Goal: Information Seeking & Learning: Learn about a topic

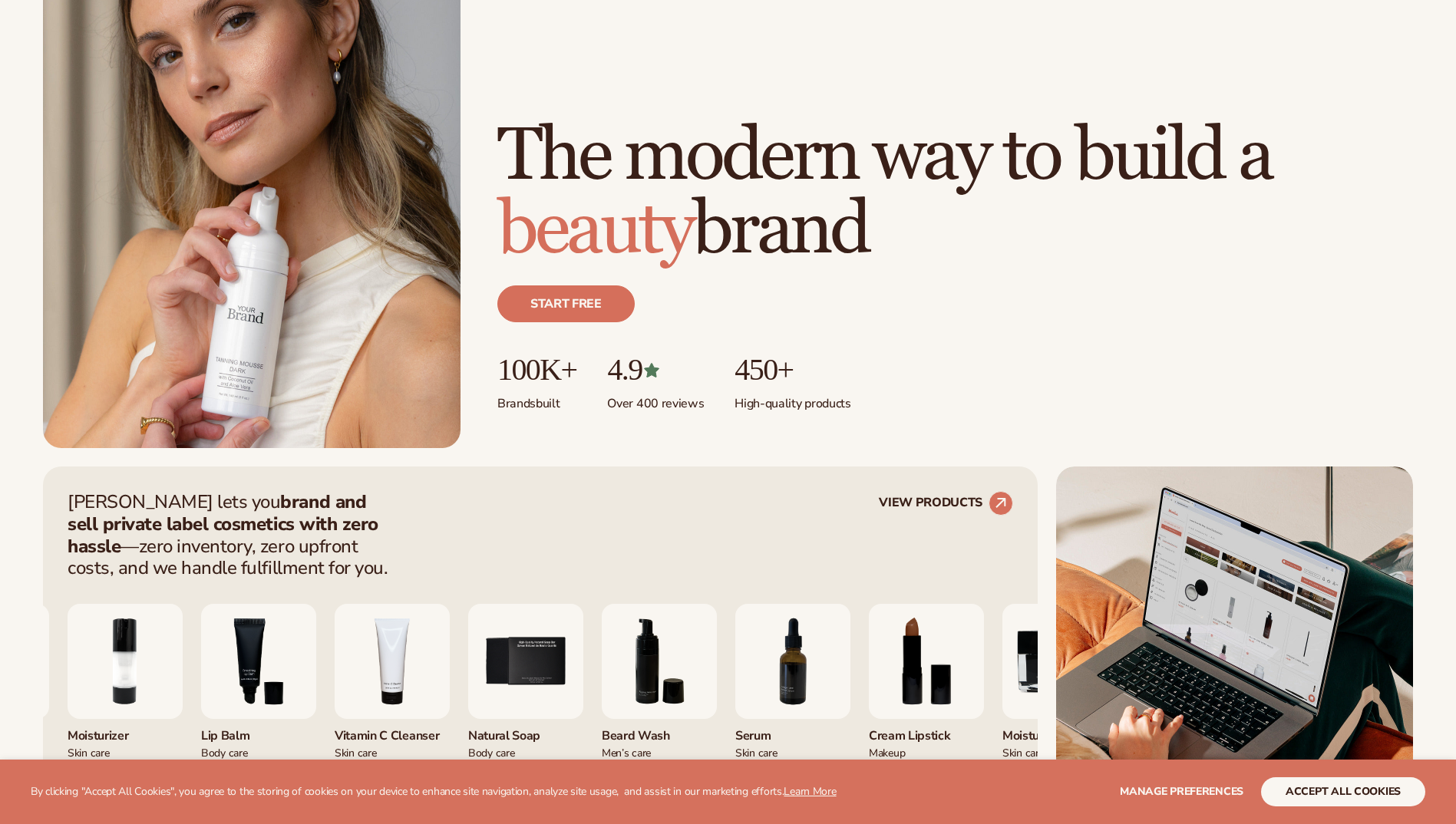
scroll to position [307, 0]
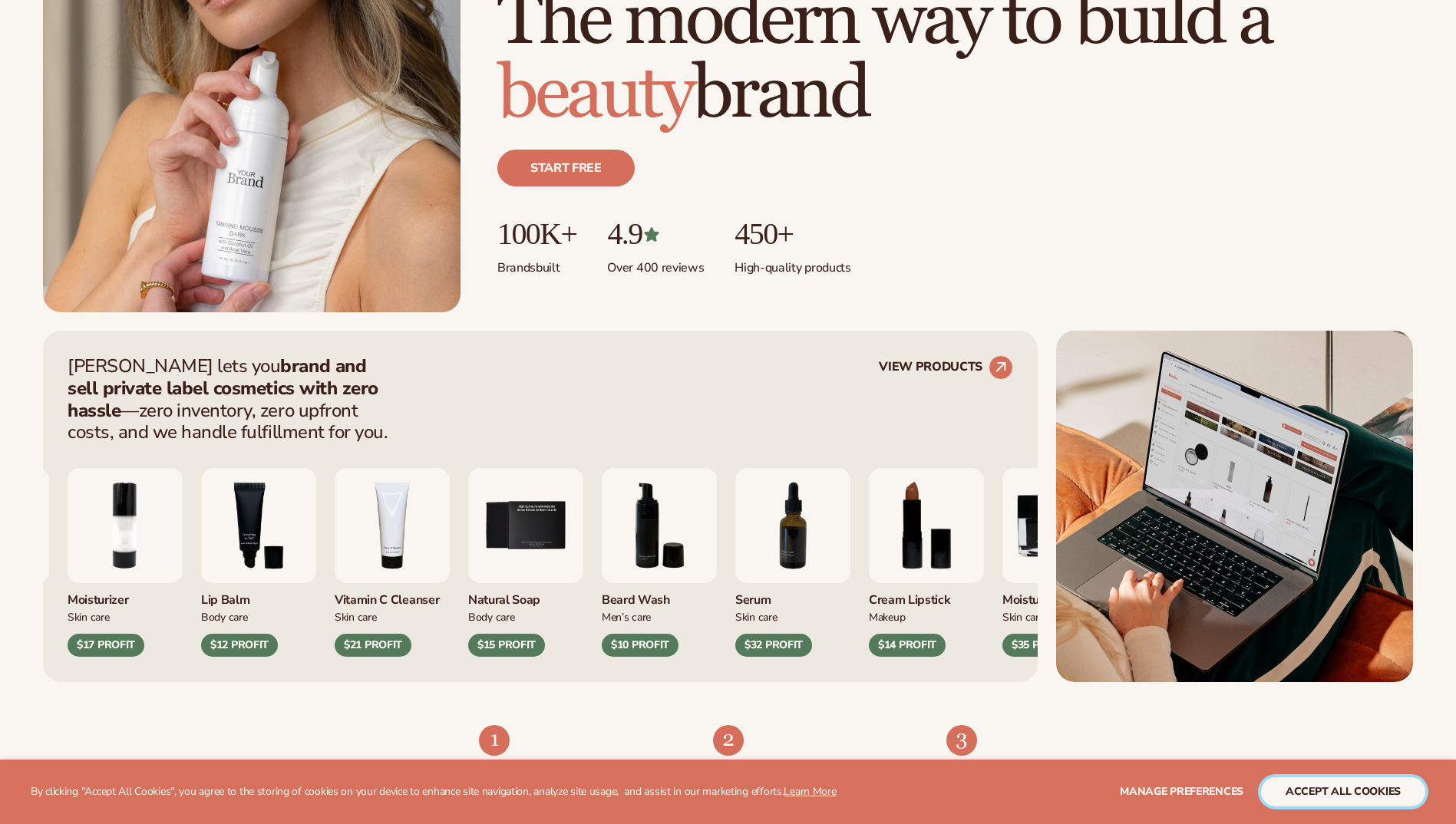
click at [1376, 804] on button "accept all cookies" at bounding box center [1342, 791] width 164 height 29
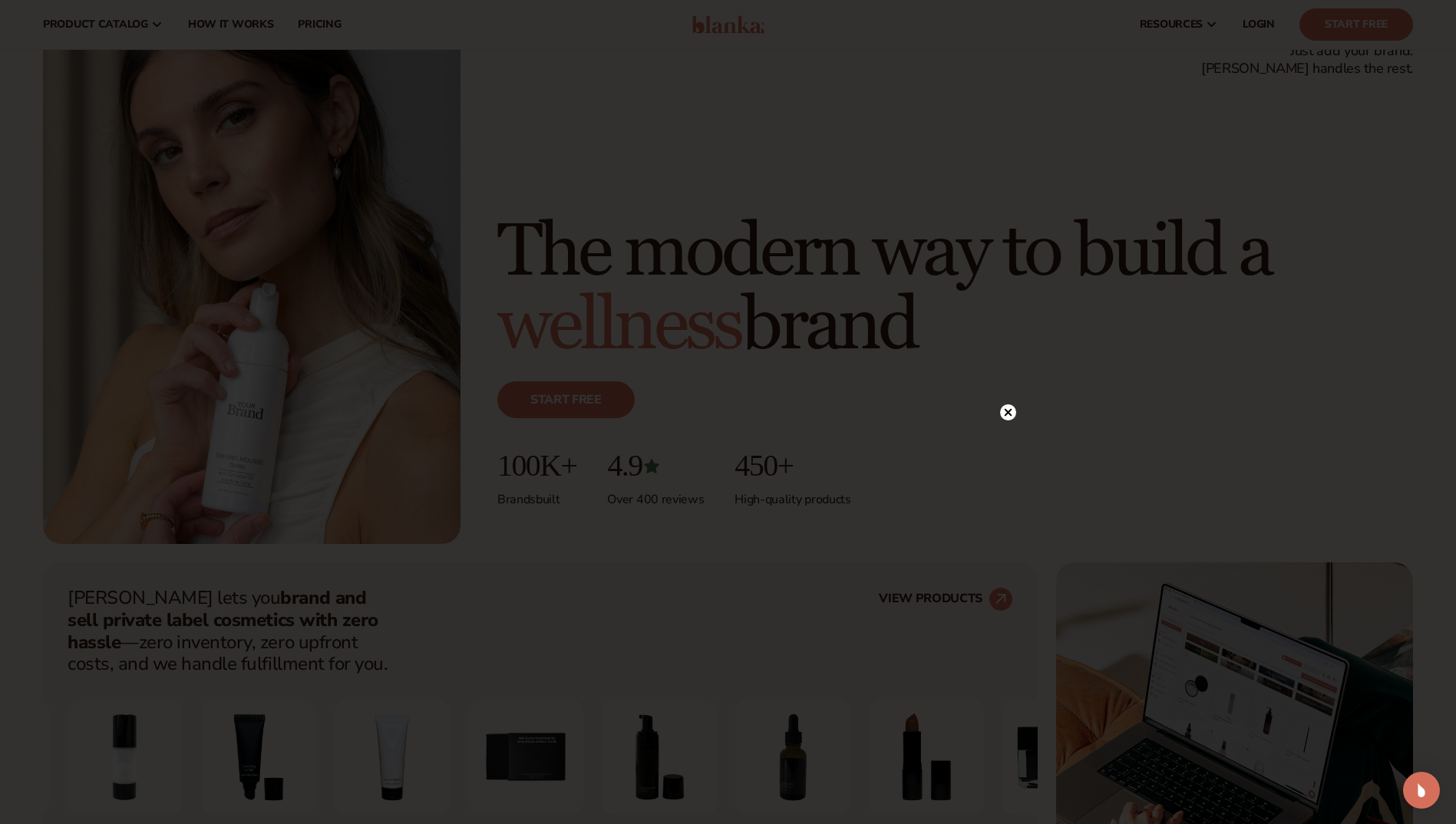
scroll to position [0, 0]
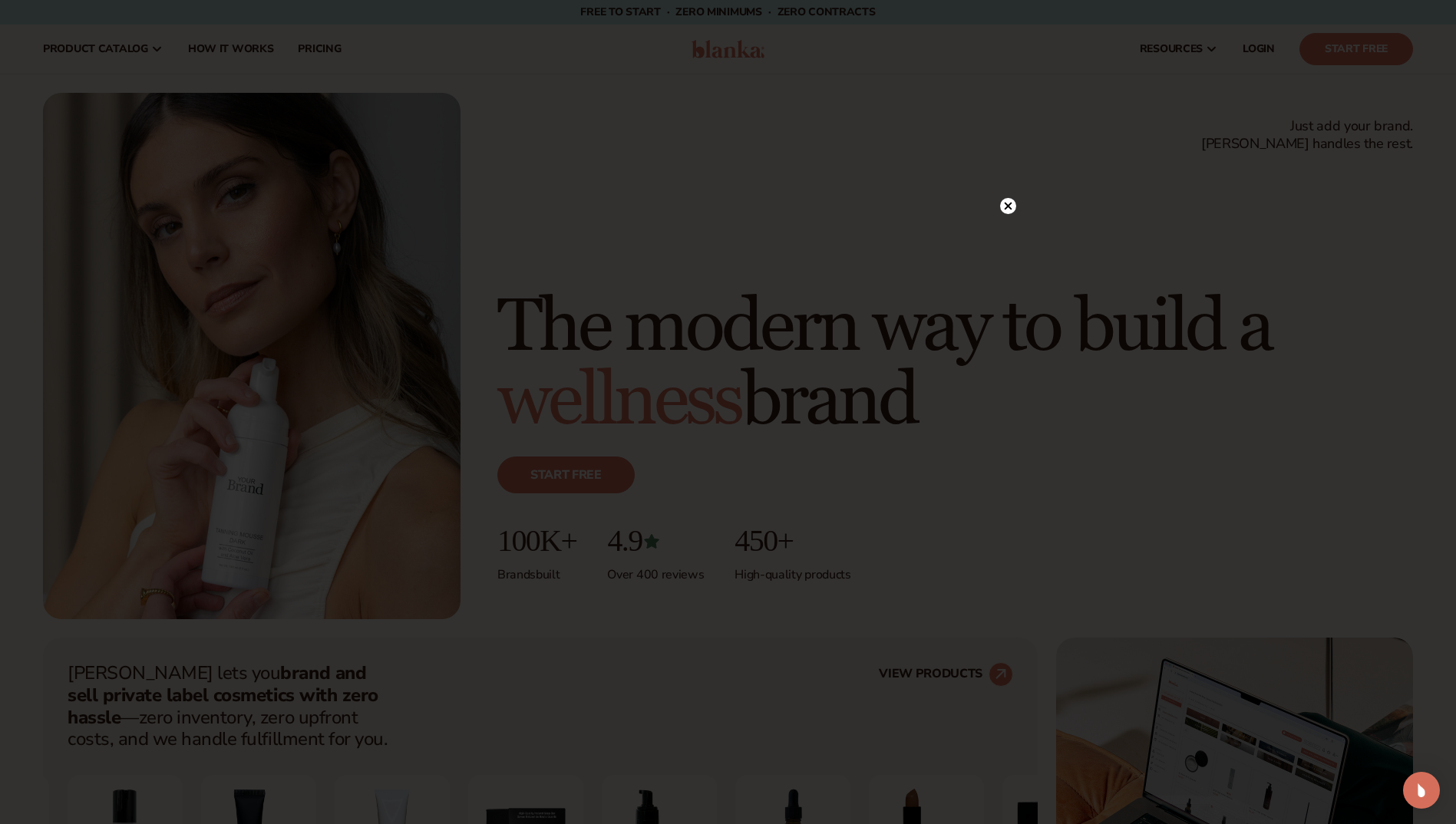
click at [1001, 198] on icon at bounding box center [1008, 206] width 16 height 16
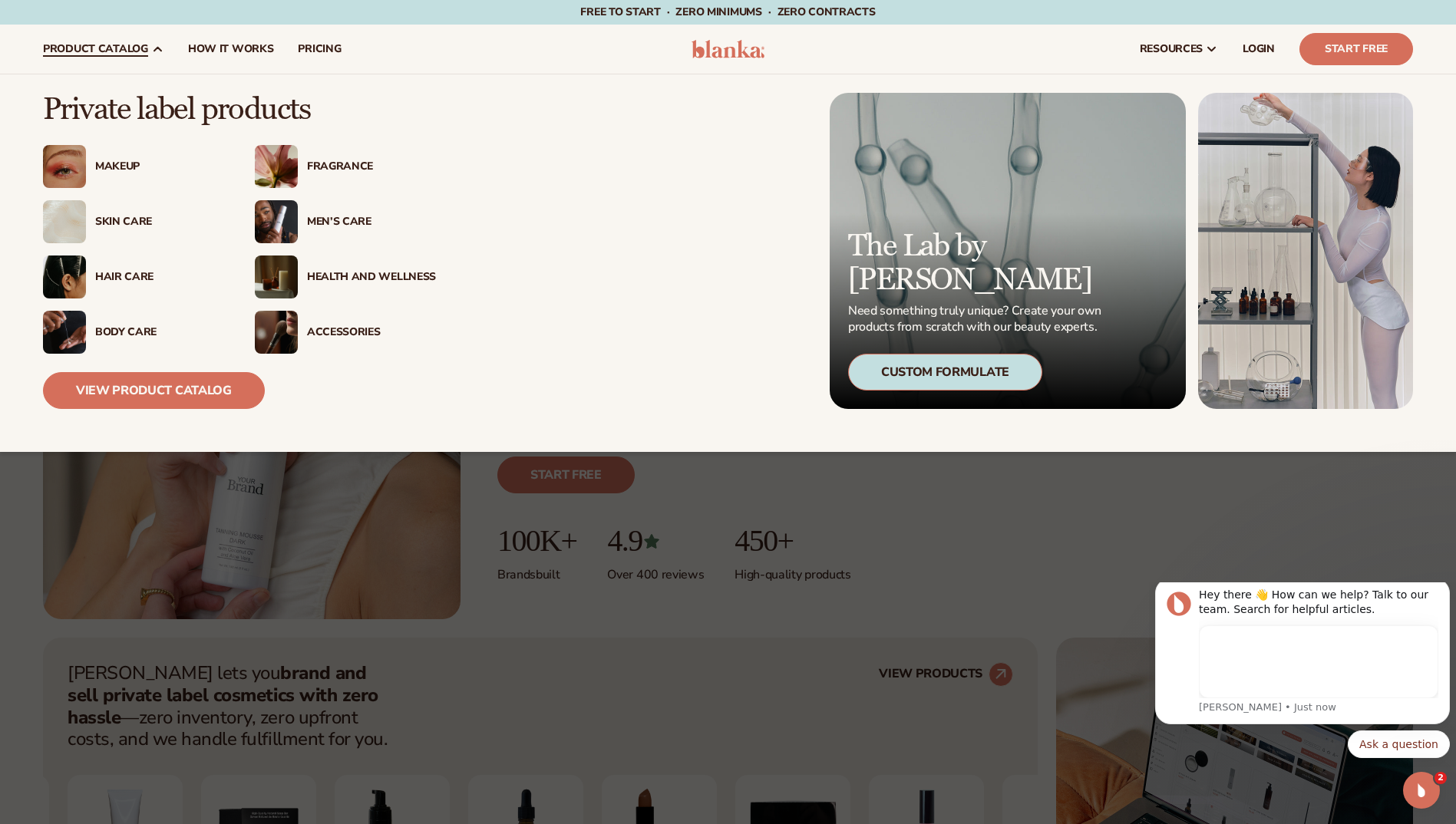
click at [321, 219] on div "Men’s Care" at bounding box center [371, 222] width 129 height 13
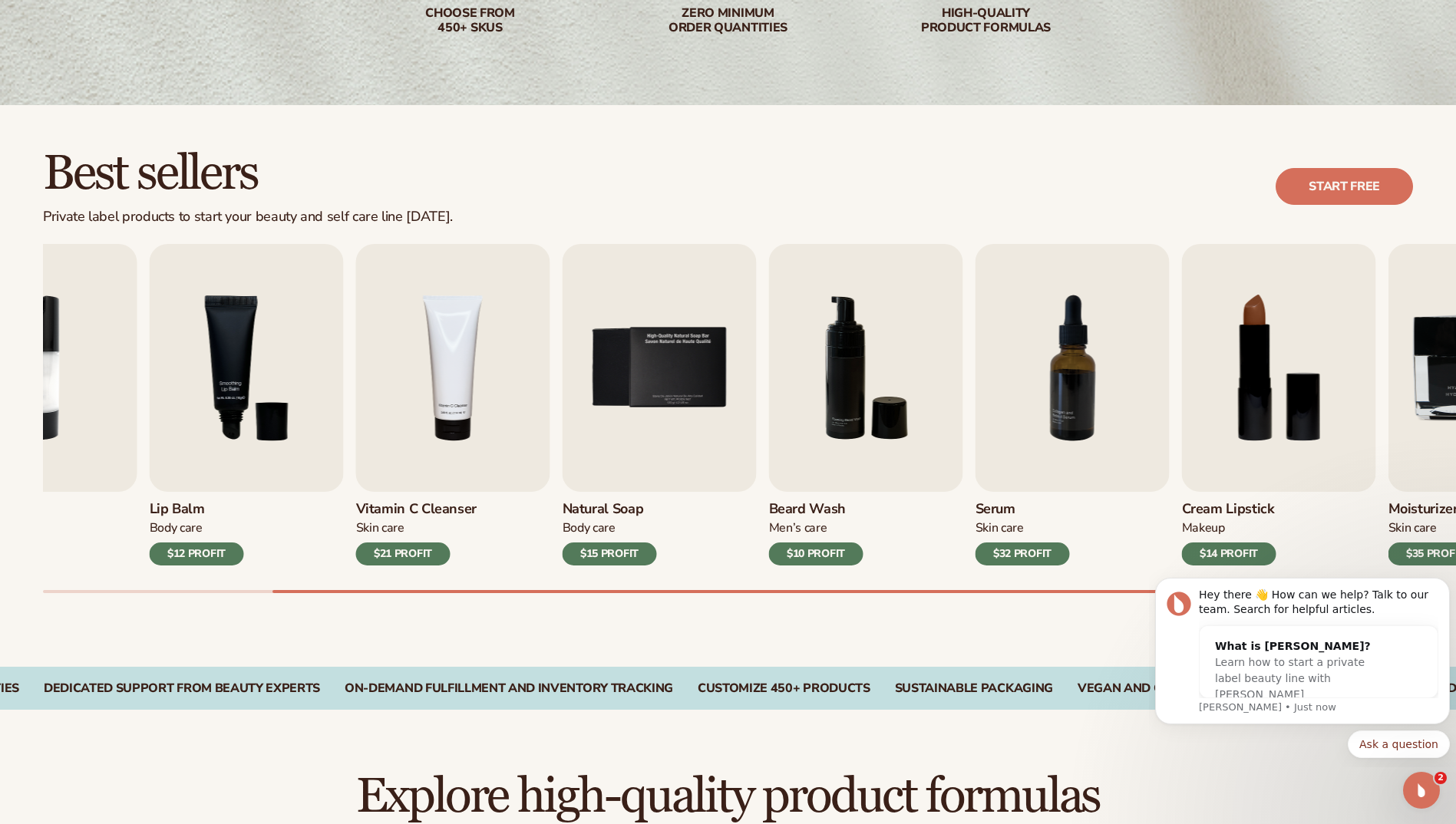
click at [1266, 558] on div "Lip Gloss Makeup $16 PROFIT Moisturizer Skin Care $17 PROFIT Lip Balm Body Care…" at bounding box center [748, 419] width 1412 height 349
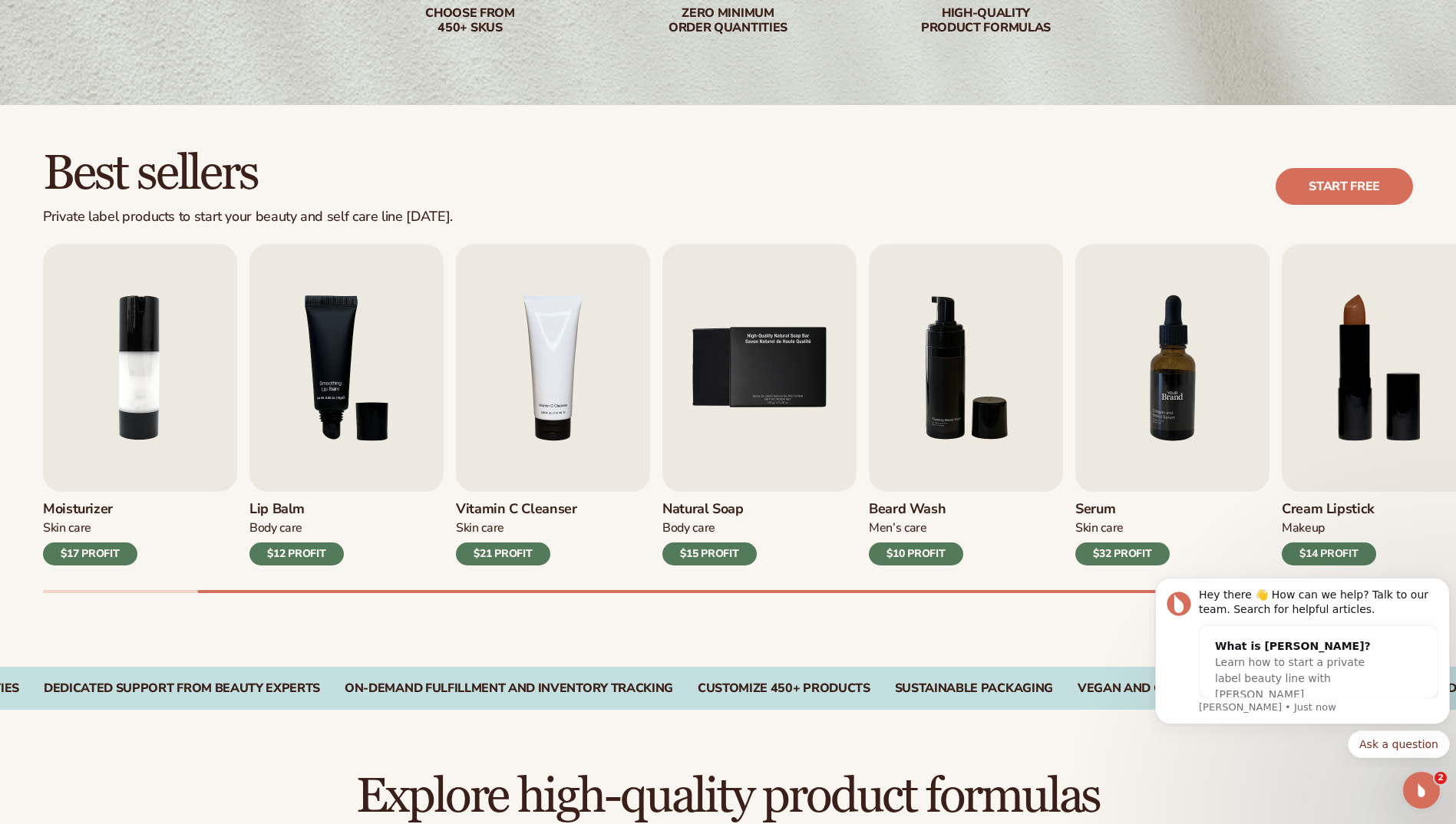
click at [1198, 397] on img "7 / 9" at bounding box center [1172, 368] width 194 height 248
click at [1146, 382] on img "7 / 9" at bounding box center [1172, 368] width 194 height 248
drag, startPoint x: 1437, startPoint y: 585, endPoint x: 2593, endPoint y: 1149, distance: 1286.2
click at [1437, 585] on button "Dismiss notification" at bounding box center [1444, 582] width 20 height 20
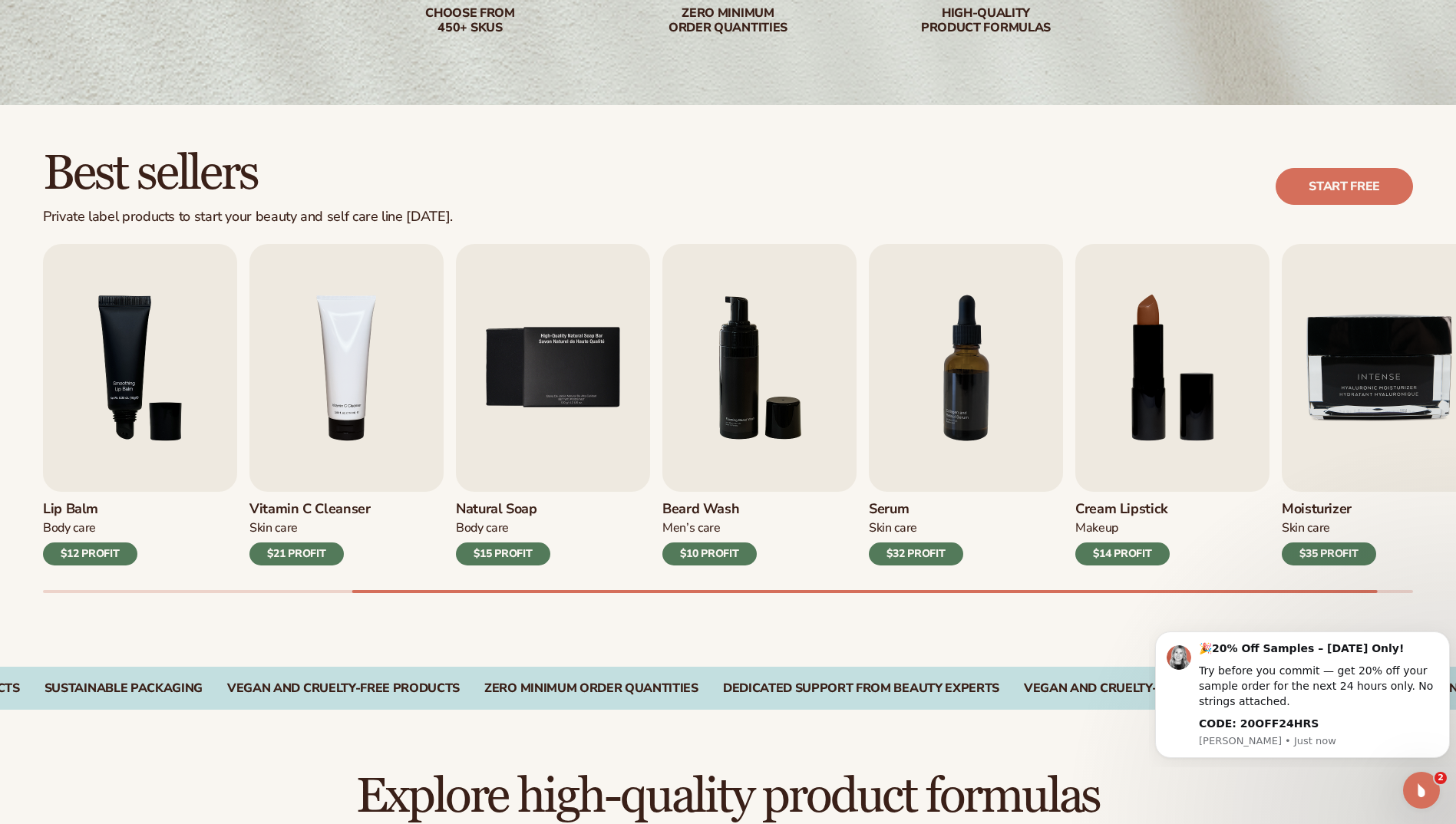
click at [1447, 628] on body "🎉 20% Off Samples – Today Only! Try before you commit — get 20% off your sample…" at bounding box center [1301, 692] width 294 height 138
click at [1445, 640] on icon "Dismiss notification" at bounding box center [1444, 635] width 8 height 8
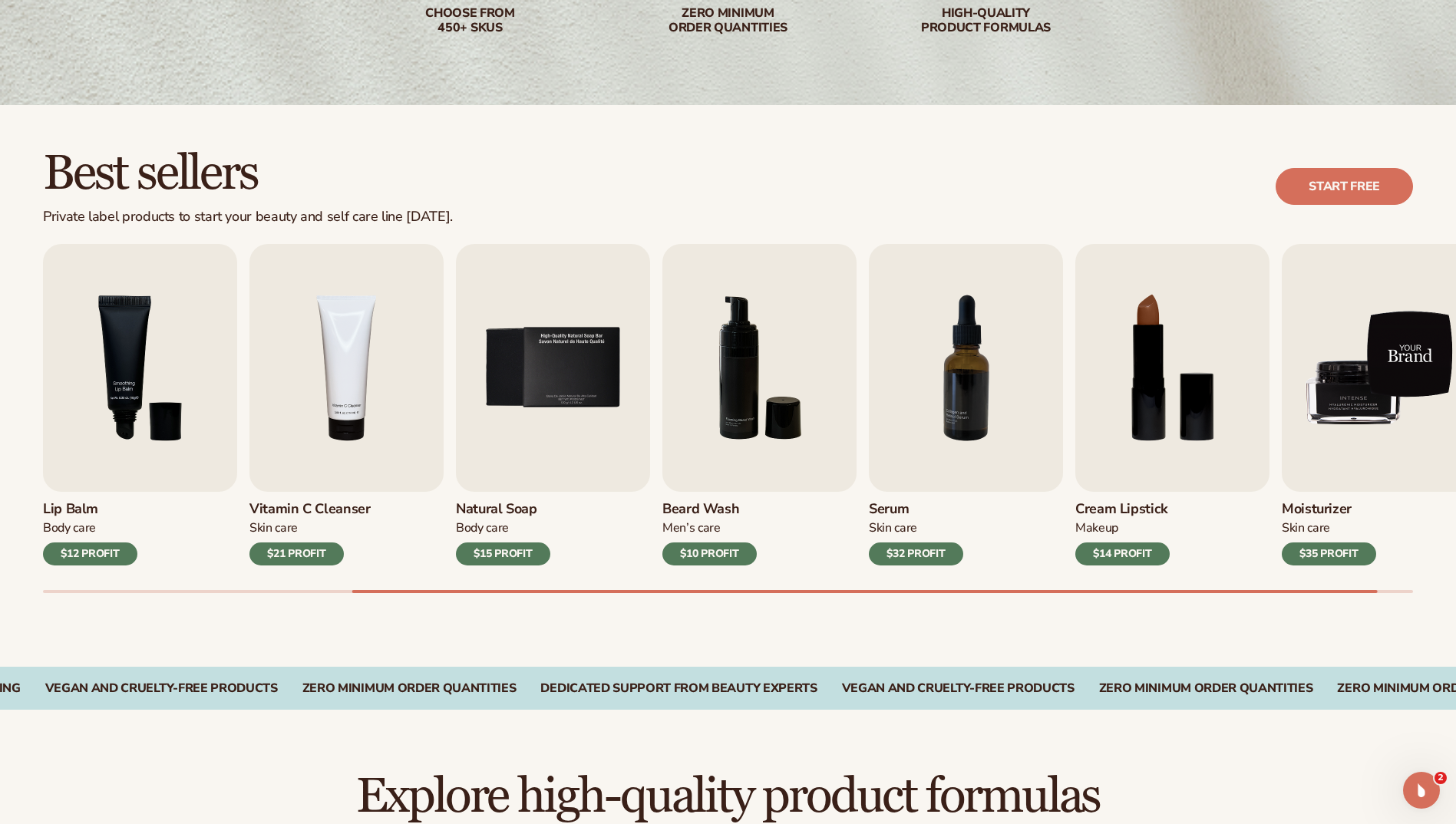
click at [1338, 375] on img "9 / 9" at bounding box center [1379, 368] width 194 height 248
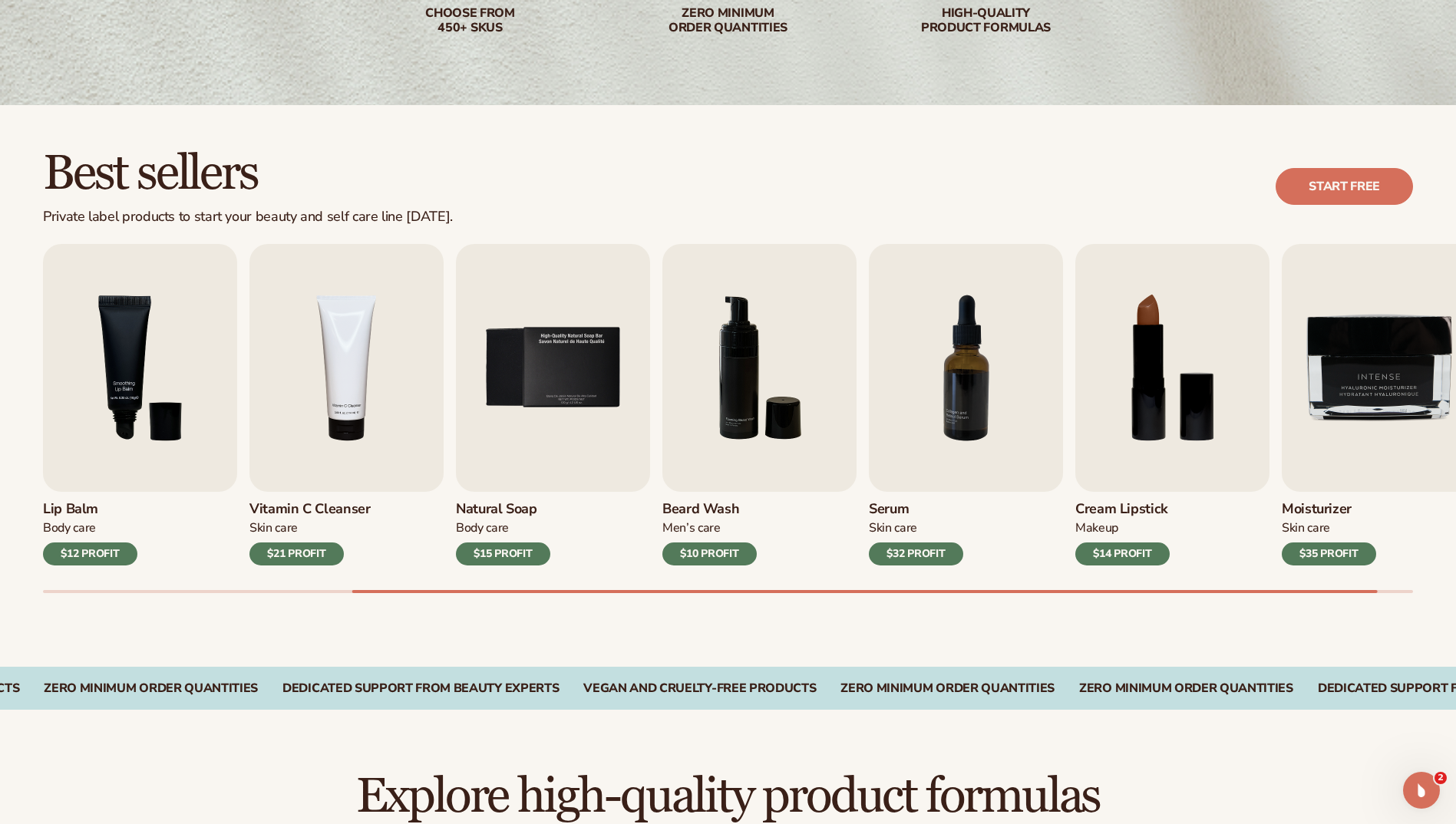
click at [1305, 551] on div "$35 PROFIT" at bounding box center [1329, 554] width 94 height 23
click at [1170, 405] on img "8 / 9" at bounding box center [1172, 368] width 194 height 248
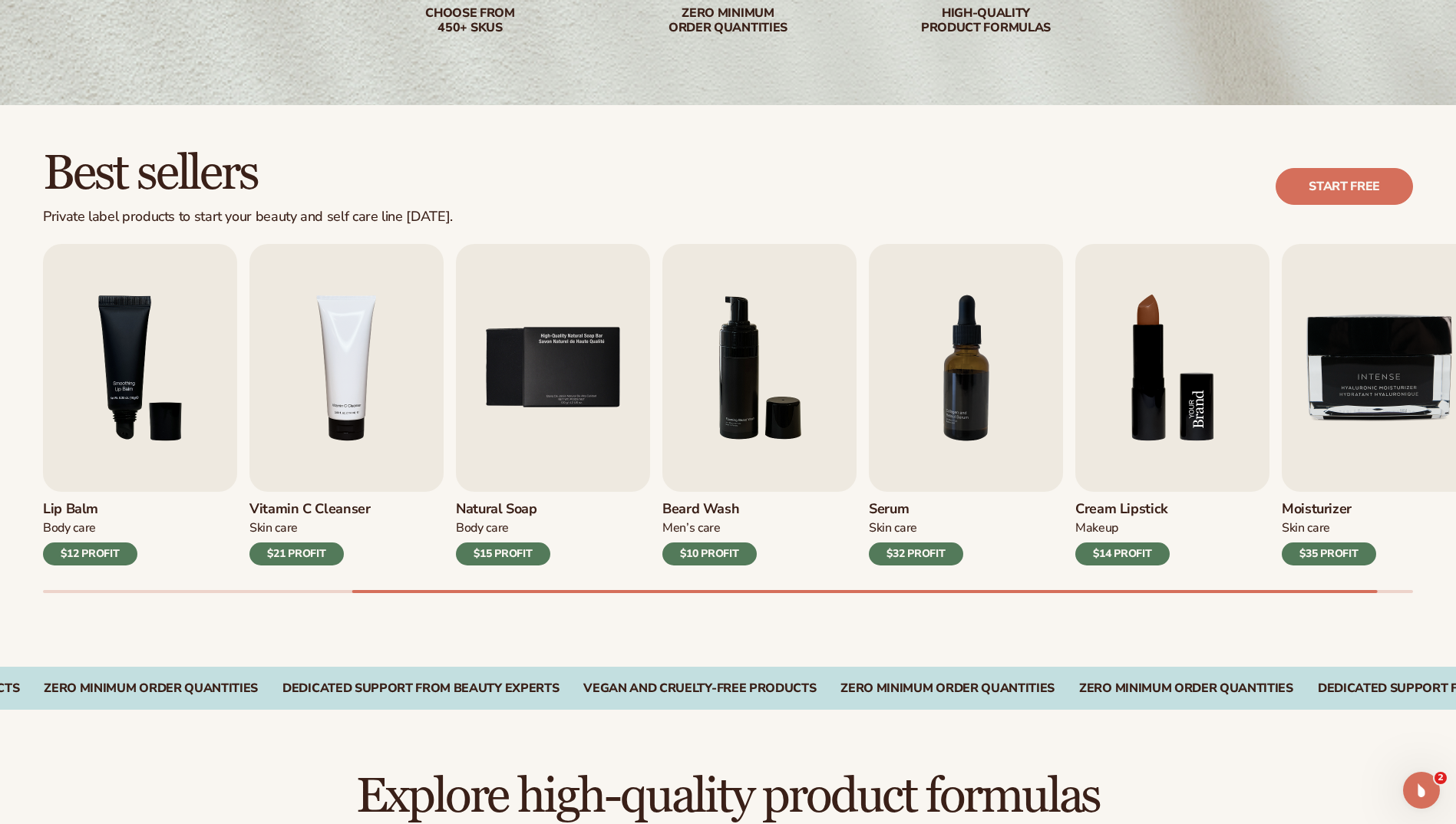
click at [1170, 405] on img "8 / 9" at bounding box center [1172, 368] width 194 height 248
click at [1170, 406] on img "8 / 9" at bounding box center [1172, 368] width 194 height 248
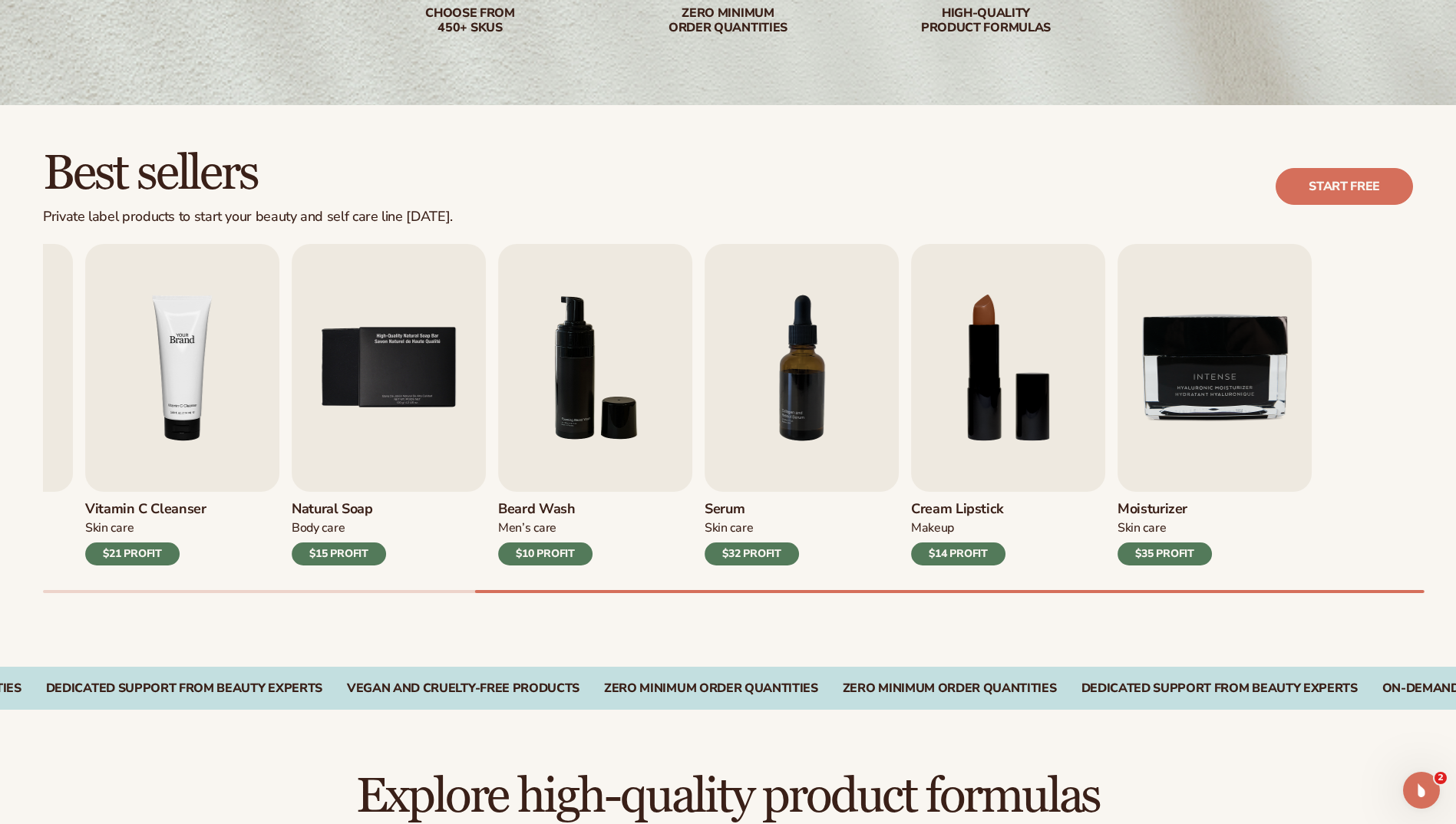
click at [88, 356] on img "4 / 9" at bounding box center [182, 368] width 194 height 248
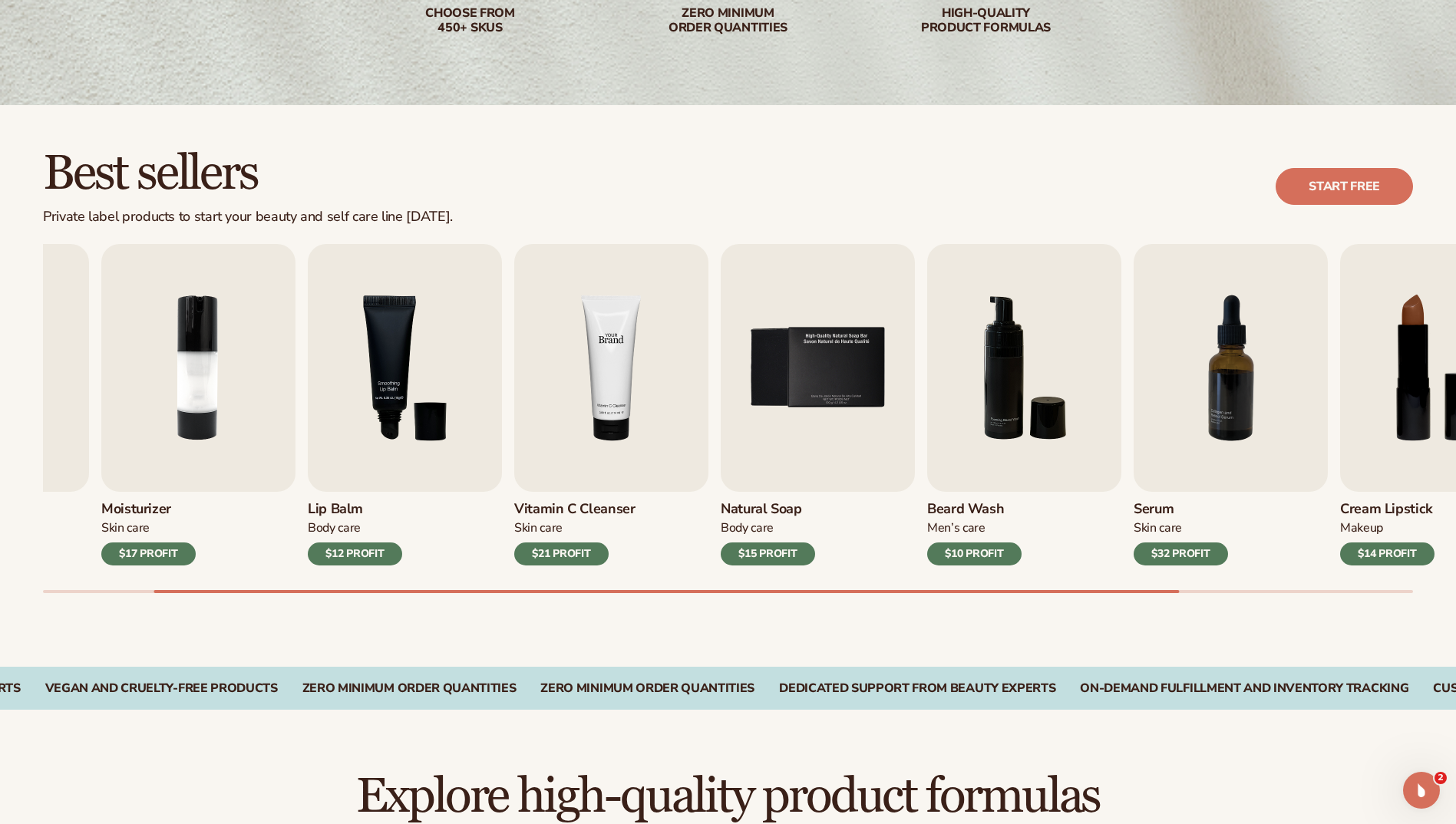
click at [675, 432] on img "4 / 9" at bounding box center [611, 368] width 194 height 248
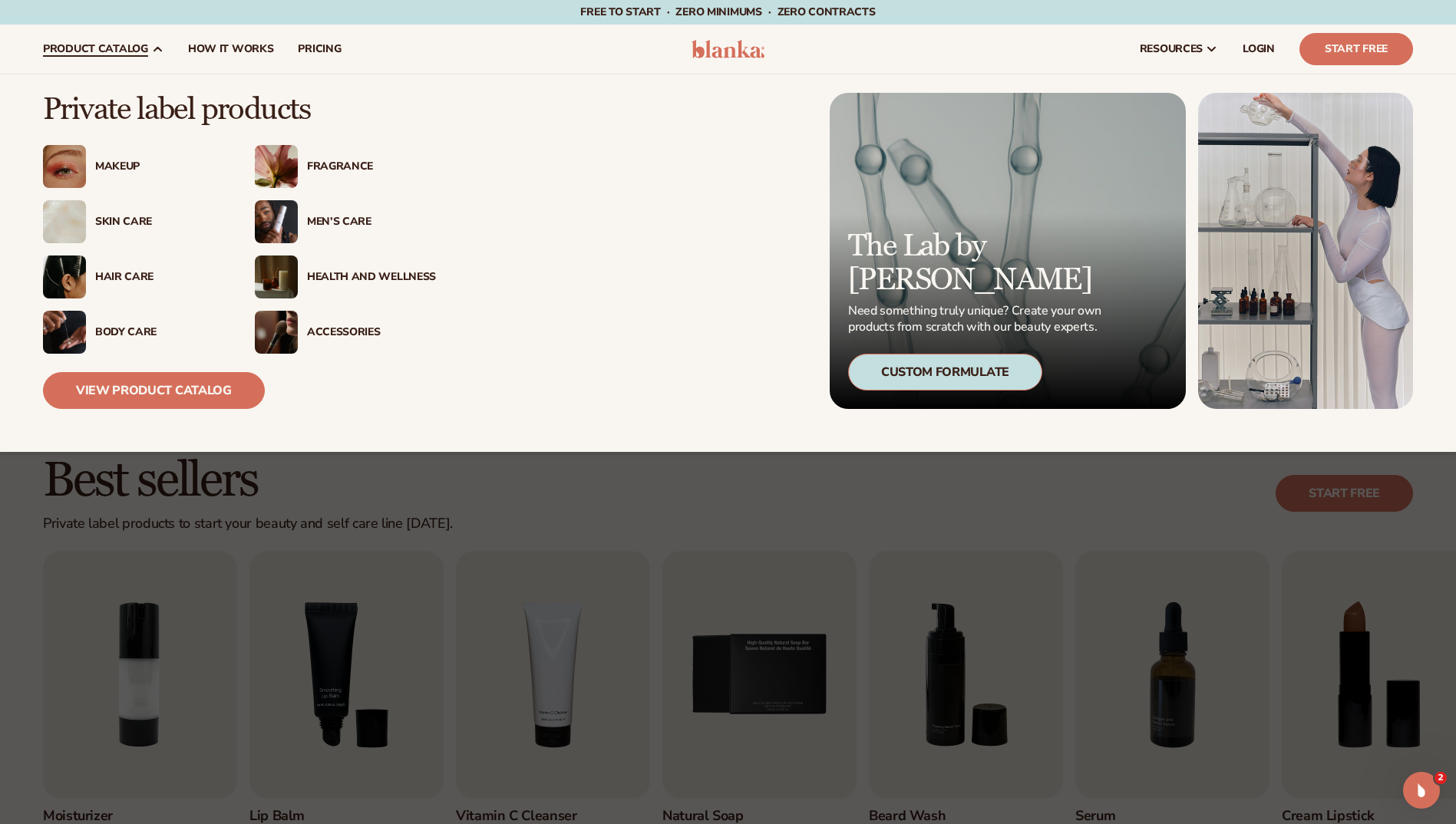
click at [333, 216] on div "Men’s Care" at bounding box center [371, 222] width 129 height 13
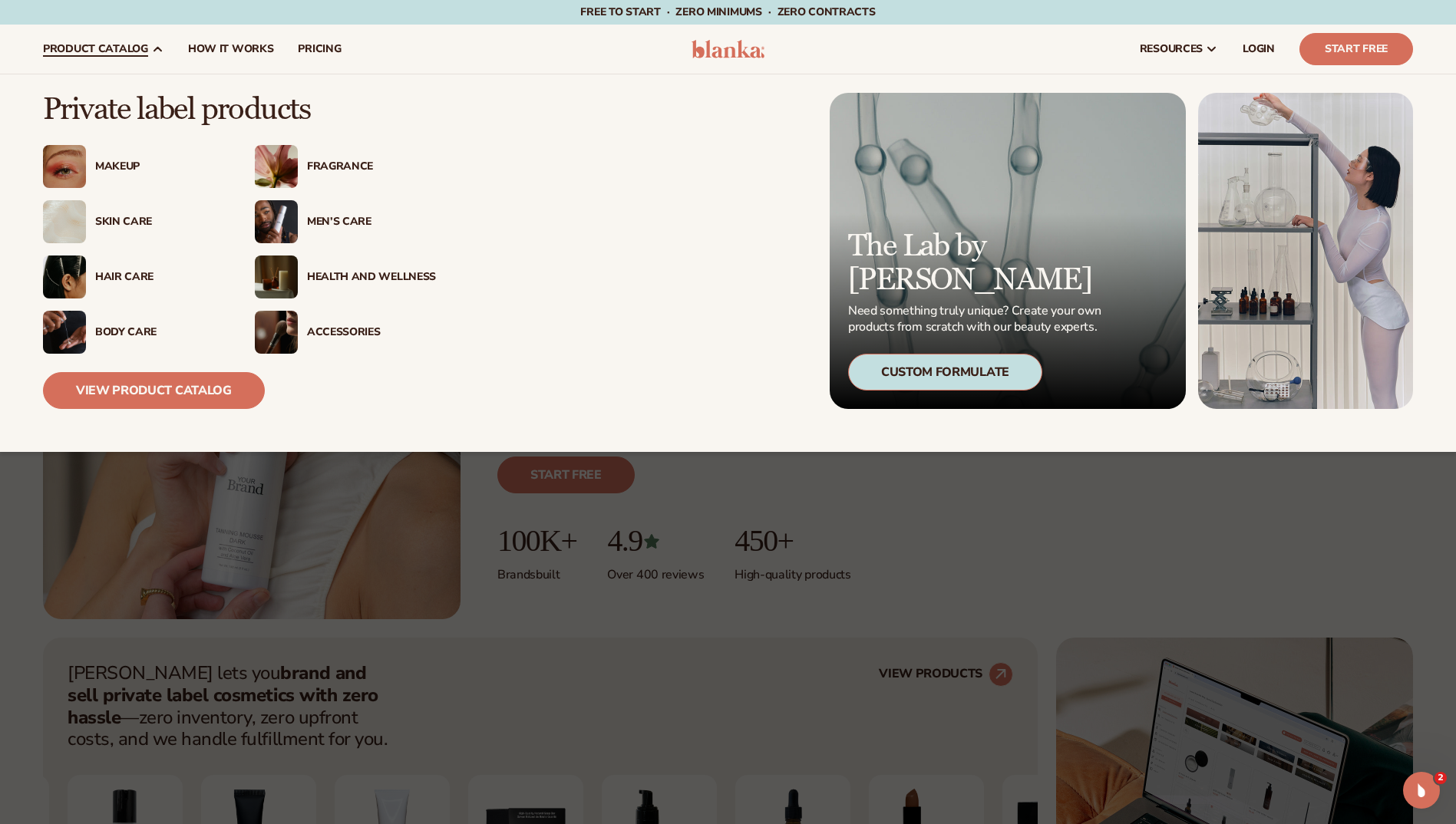
click at [966, 373] on div "Custom Formulate" at bounding box center [945, 372] width 194 height 36
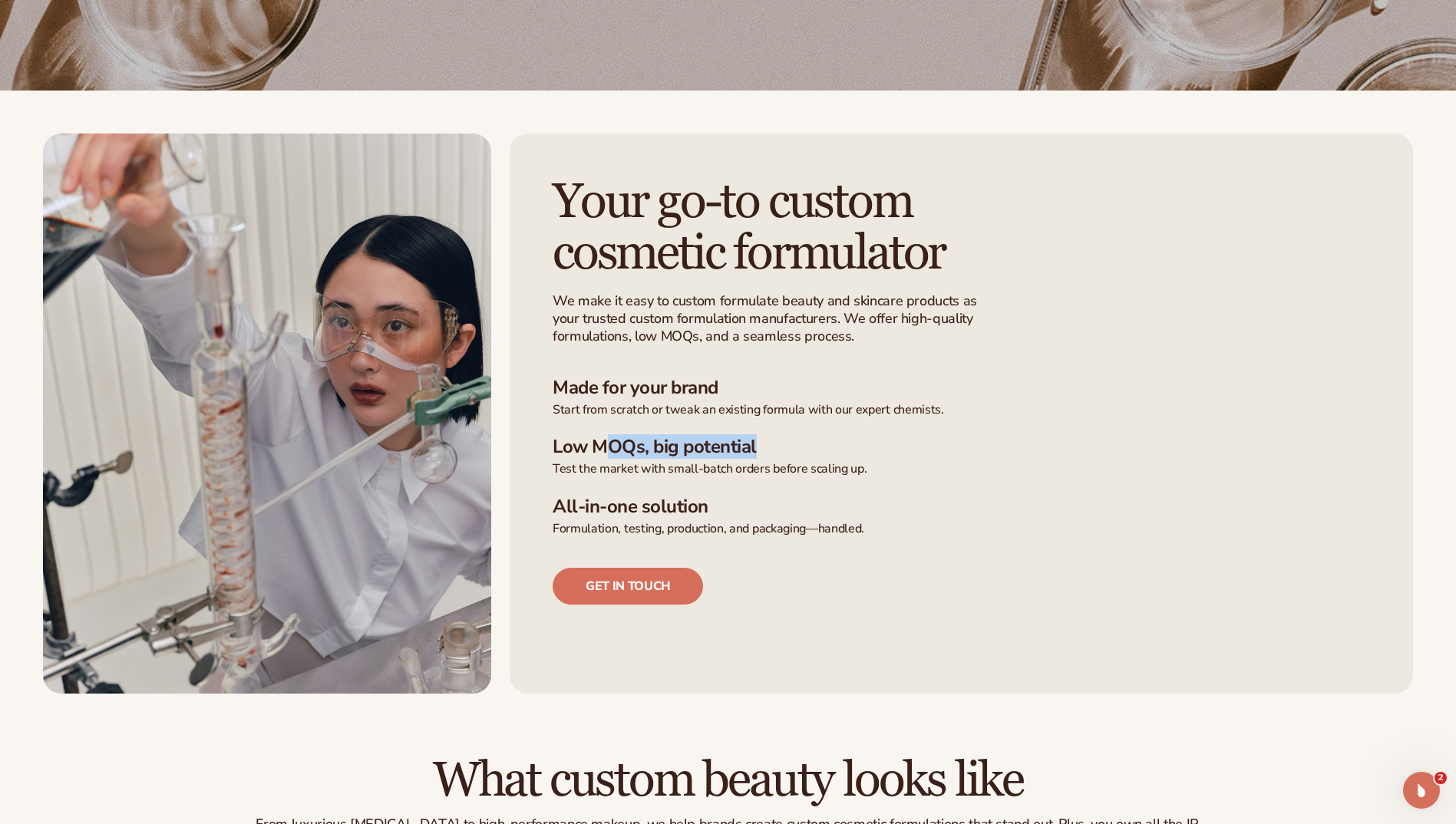
drag, startPoint x: 601, startPoint y: 440, endPoint x: 760, endPoint y: 450, distance: 159.3
click at [760, 450] on h3 "Low MOQs, big potential" at bounding box center [961, 446] width 817 height 22
drag, startPoint x: 760, startPoint y: 450, endPoint x: 753, endPoint y: 476, distance: 26.9
click at [753, 476] on p "Test the market with small-batch orders before scaling up." at bounding box center [961, 469] width 817 height 16
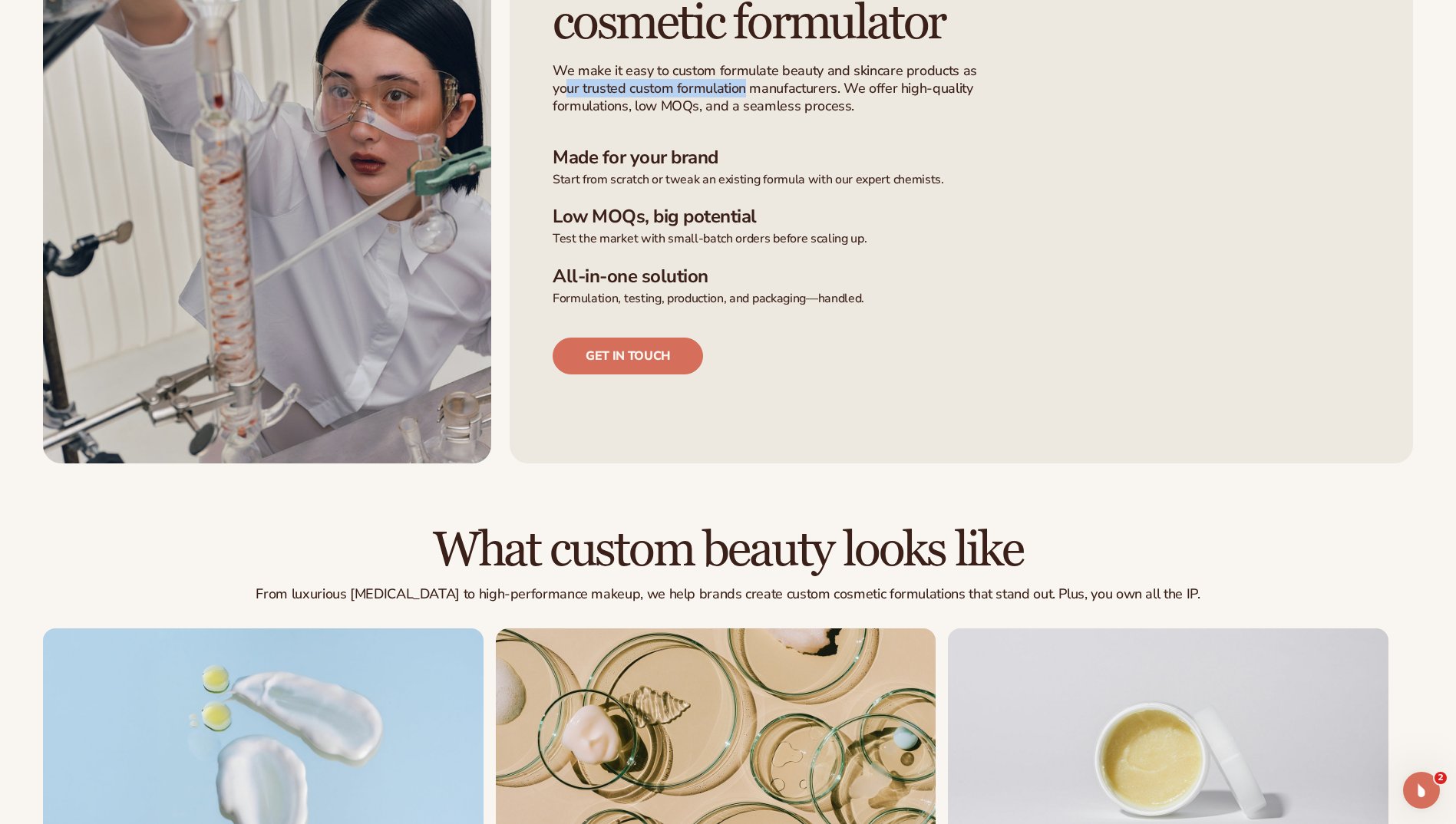
drag, startPoint x: 564, startPoint y: 81, endPoint x: 744, endPoint y: 89, distance: 180.2
click at [744, 89] on p "We make it easy to custom formulate beauty and skincare products as your truste…" at bounding box center [770, 89] width 434 height 53
drag, startPoint x: 744, startPoint y: 89, endPoint x: 732, endPoint y: 177, distance: 88.8
click at [732, 177] on p "Start from scratch or tweak an existing formula with our expert chemists." at bounding box center [961, 180] width 817 height 16
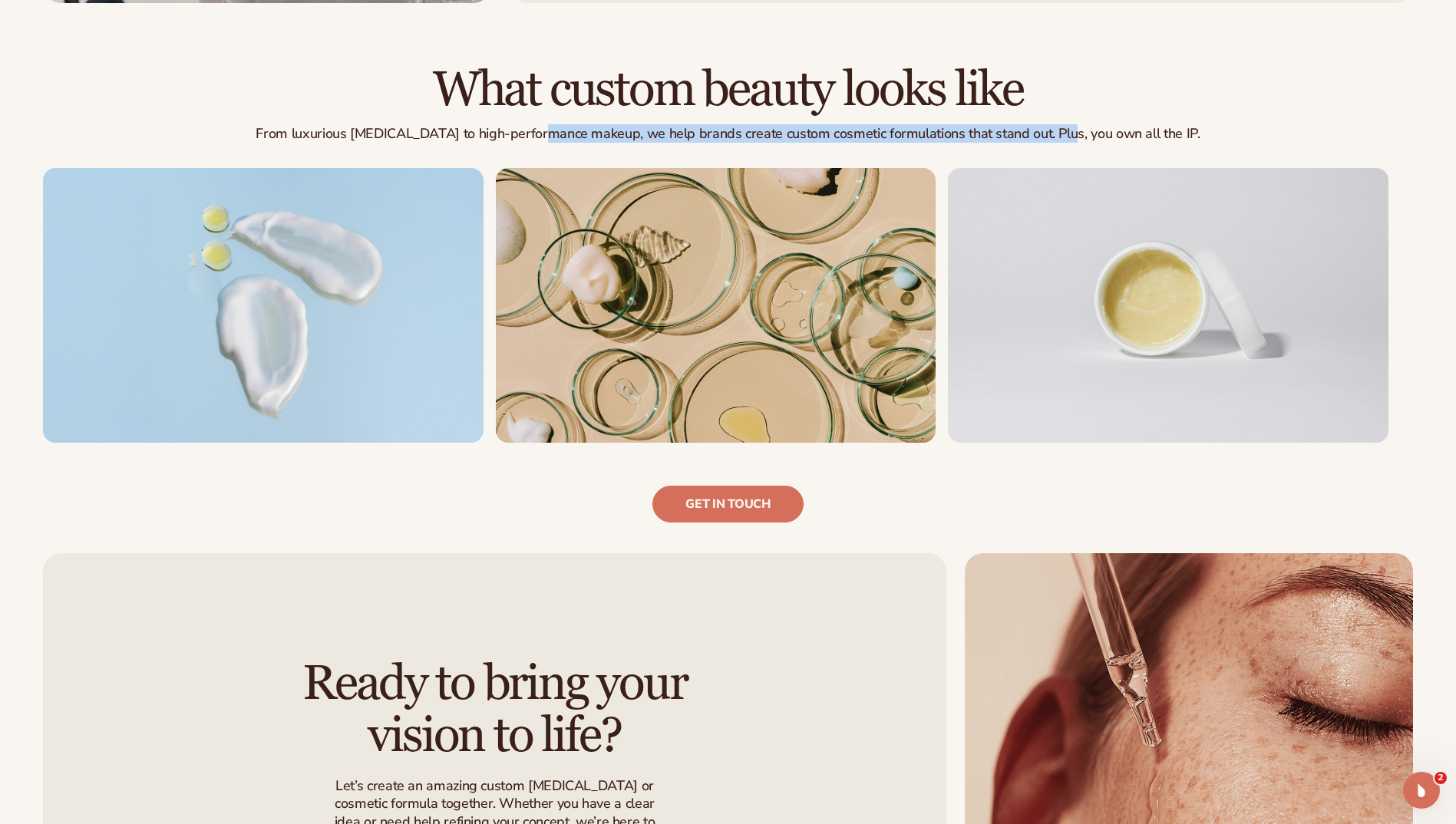
drag, startPoint x: 604, startPoint y: 133, endPoint x: 1116, endPoint y: 136, distance: 512.0
click at [1116, 136] on p "From luxurious skin care to high-performance makeup, we help brands create cust…" at bounding box center [727, 134] width 1370 height 18
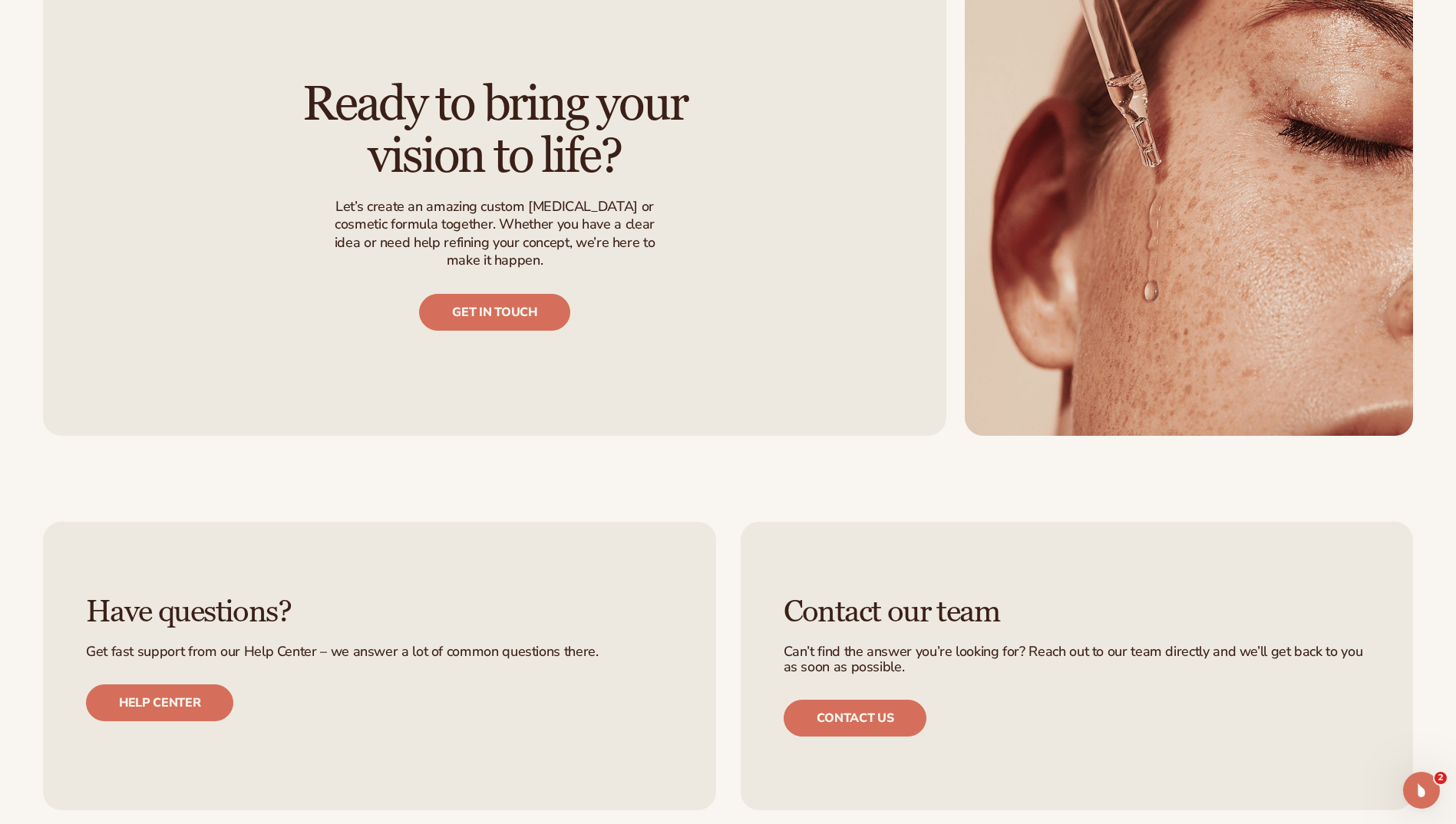
scroll to position [1612, 0]
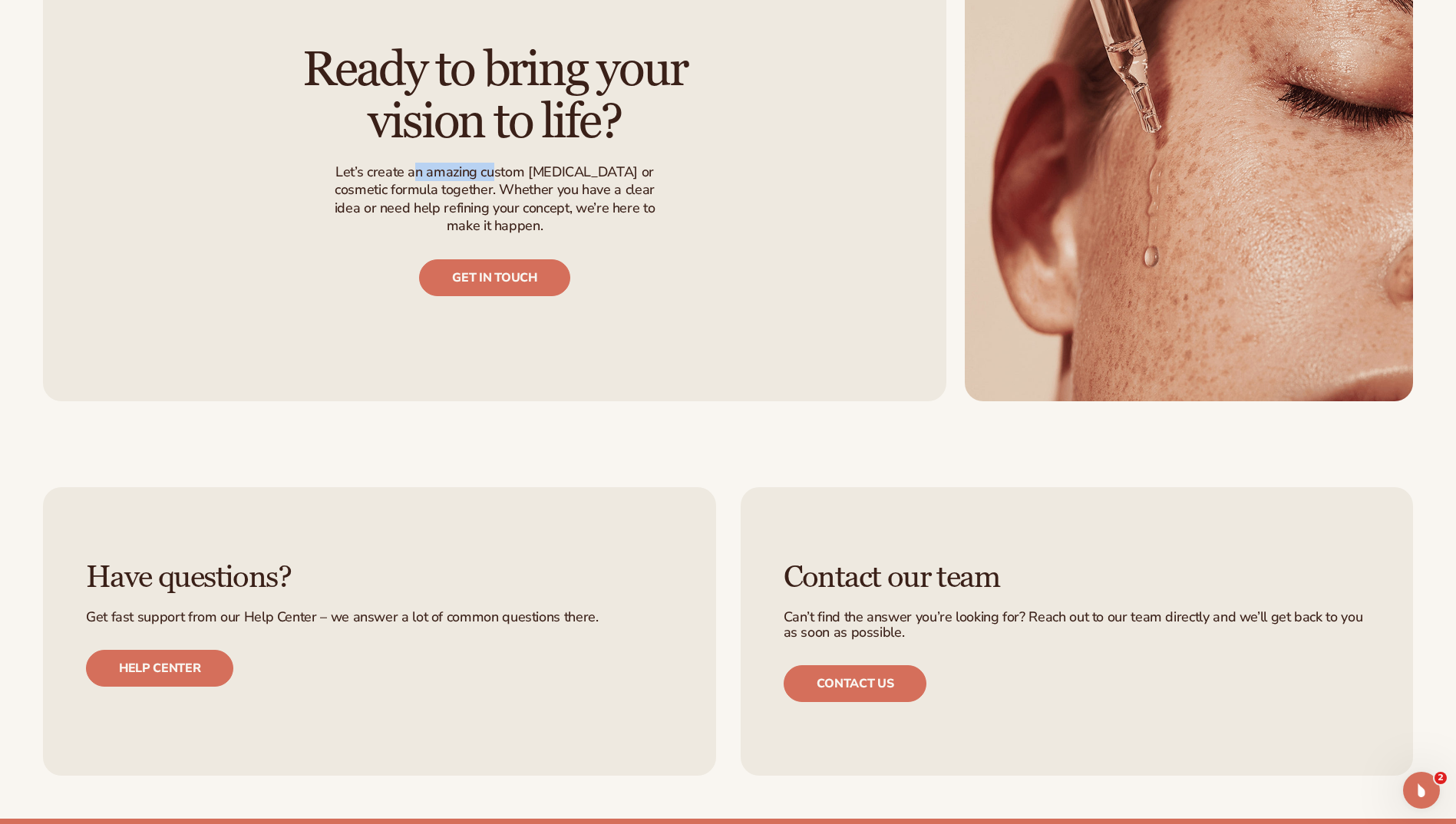
drag, startPoint x: 418, startPoint y: 165, endPoint x: 499, endPoint y: 177, distance: 81.9
click at [499, 177] on span "Let’s create an amazing custom skin care or cosmetic formula together. Whether …" at bounding box center [495, 204] width 345 height 112
drag, startPoint x: 499, startPoint y: 177, endPoint x: 539, endPoint y: 205, distance: 48.8
click at [539, 205] on p "Let’s create an amazing custom skin care or cosmetic formula together. Whether …" at bounding box center [495, 199] width 345 height 72
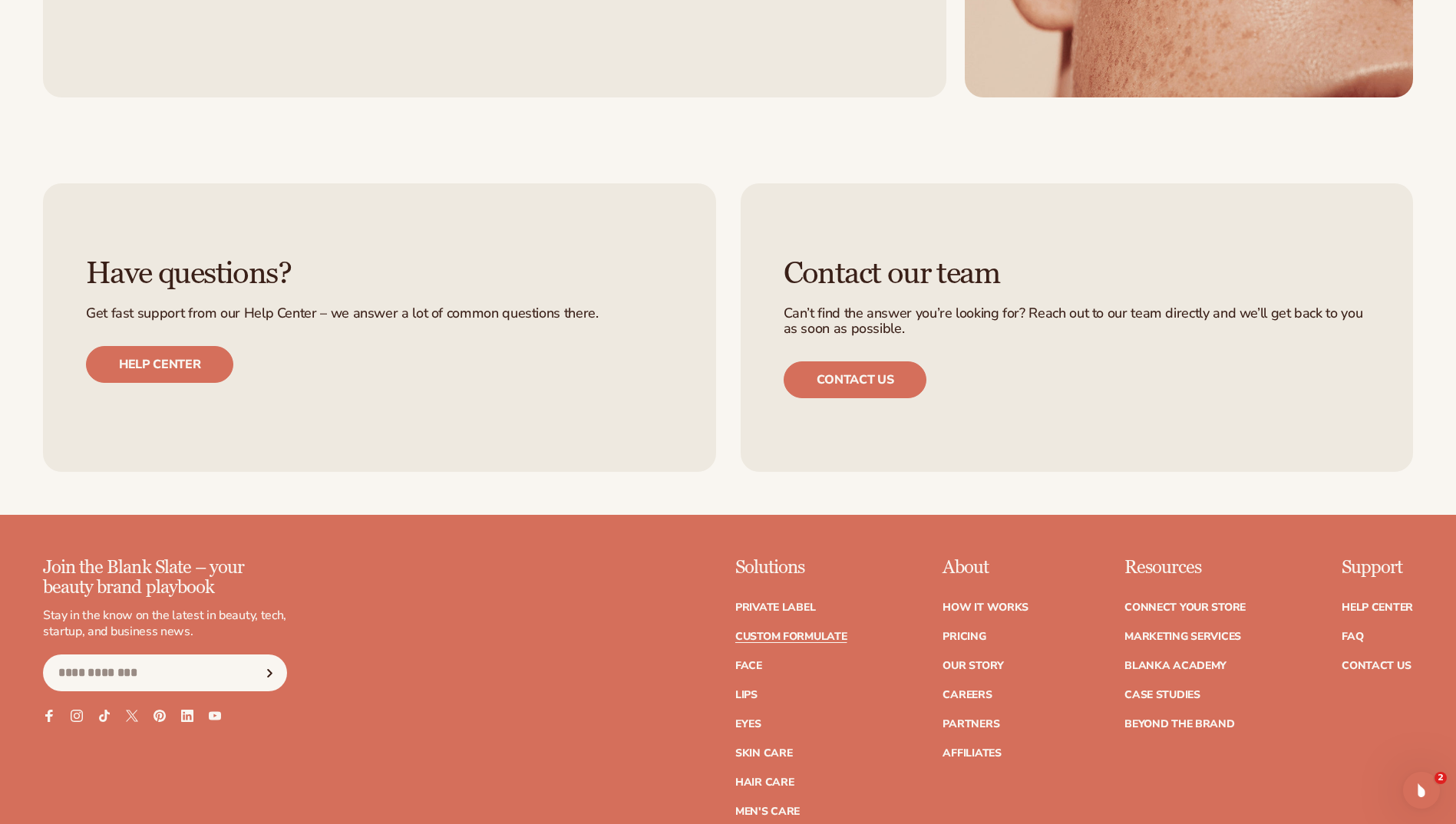
scroll to position [2148, 0]
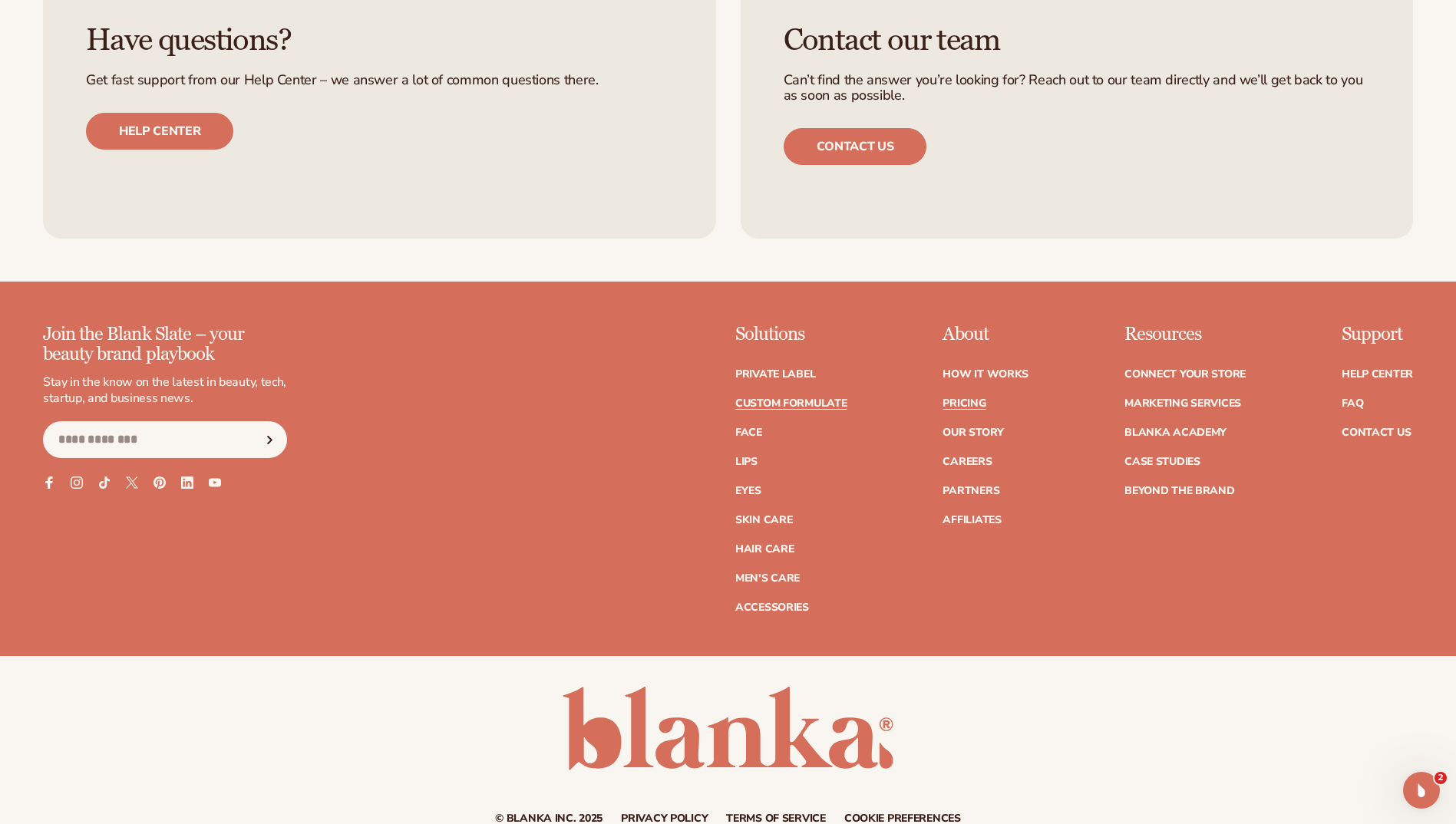
click at [964, 401] on link "Pricing" at bounding box center [964, 404] width 43 height 11
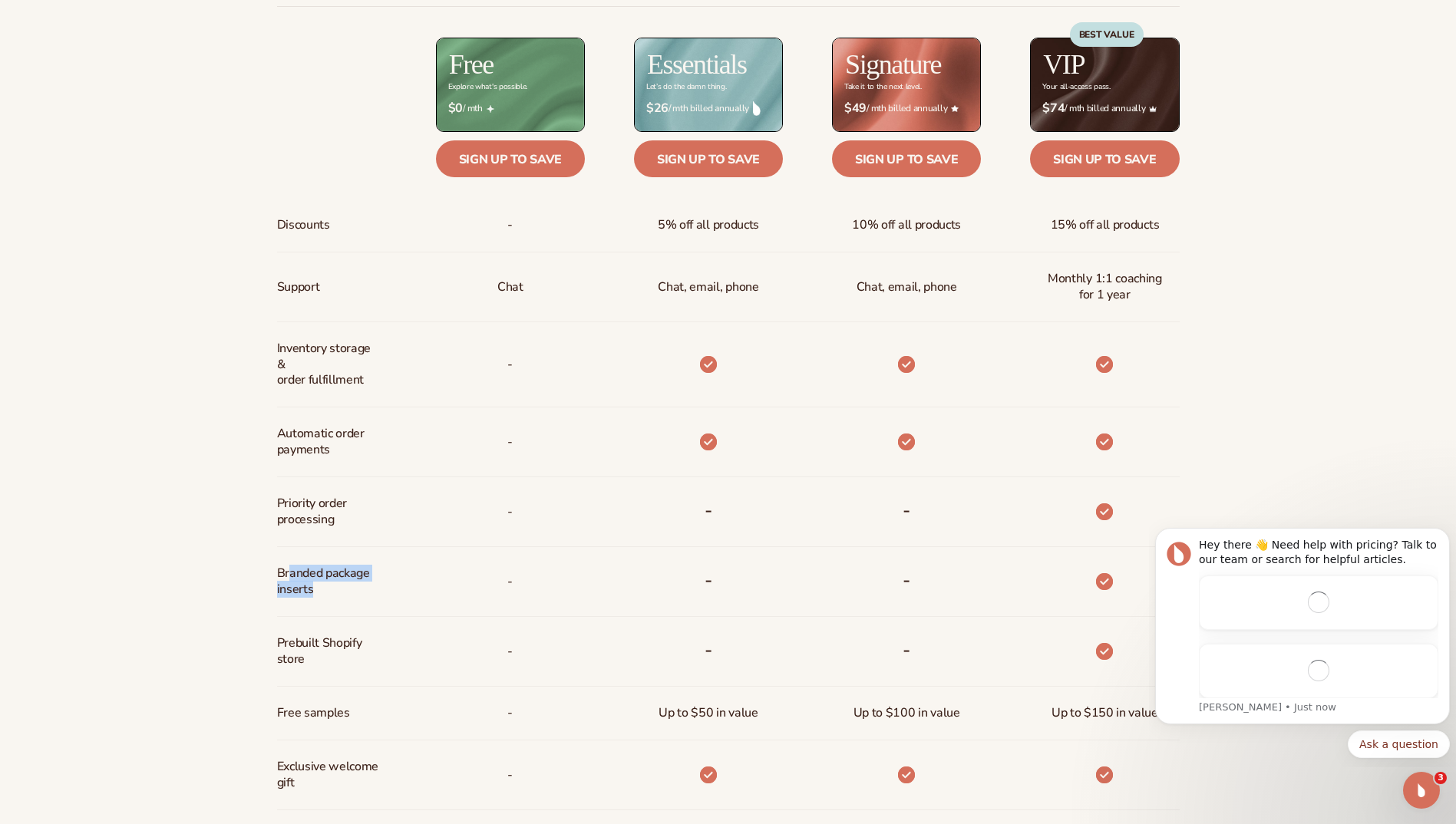
drag, startPoint x: 289, startPoint y: 570, endPoint x: 330, endPoint y: 614, distance: 60.1
click at [330, 614] on div "Branded package inserts" at bounding box center [332, 582] width 109 height 69
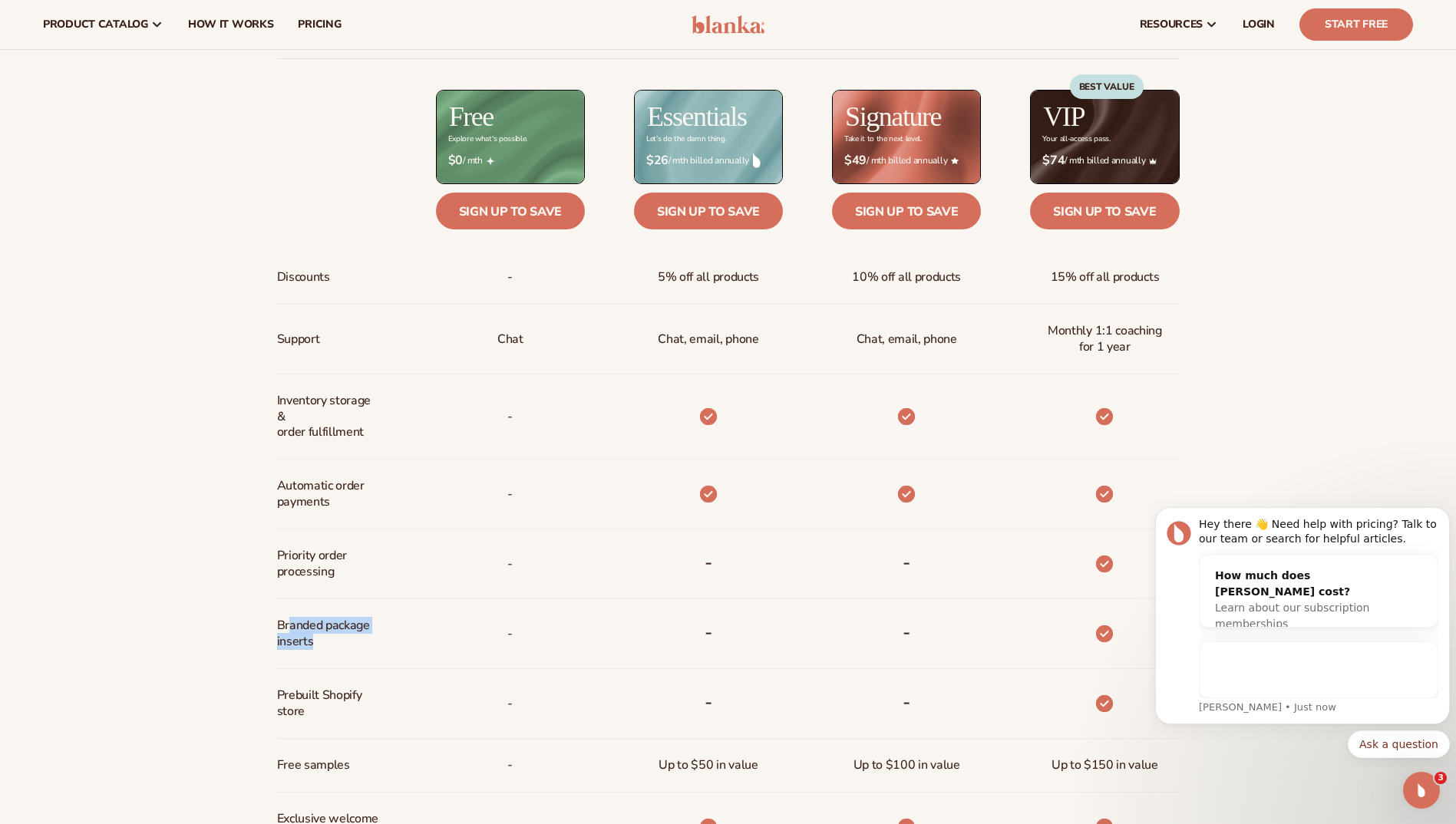
scroll to position [691, 0]
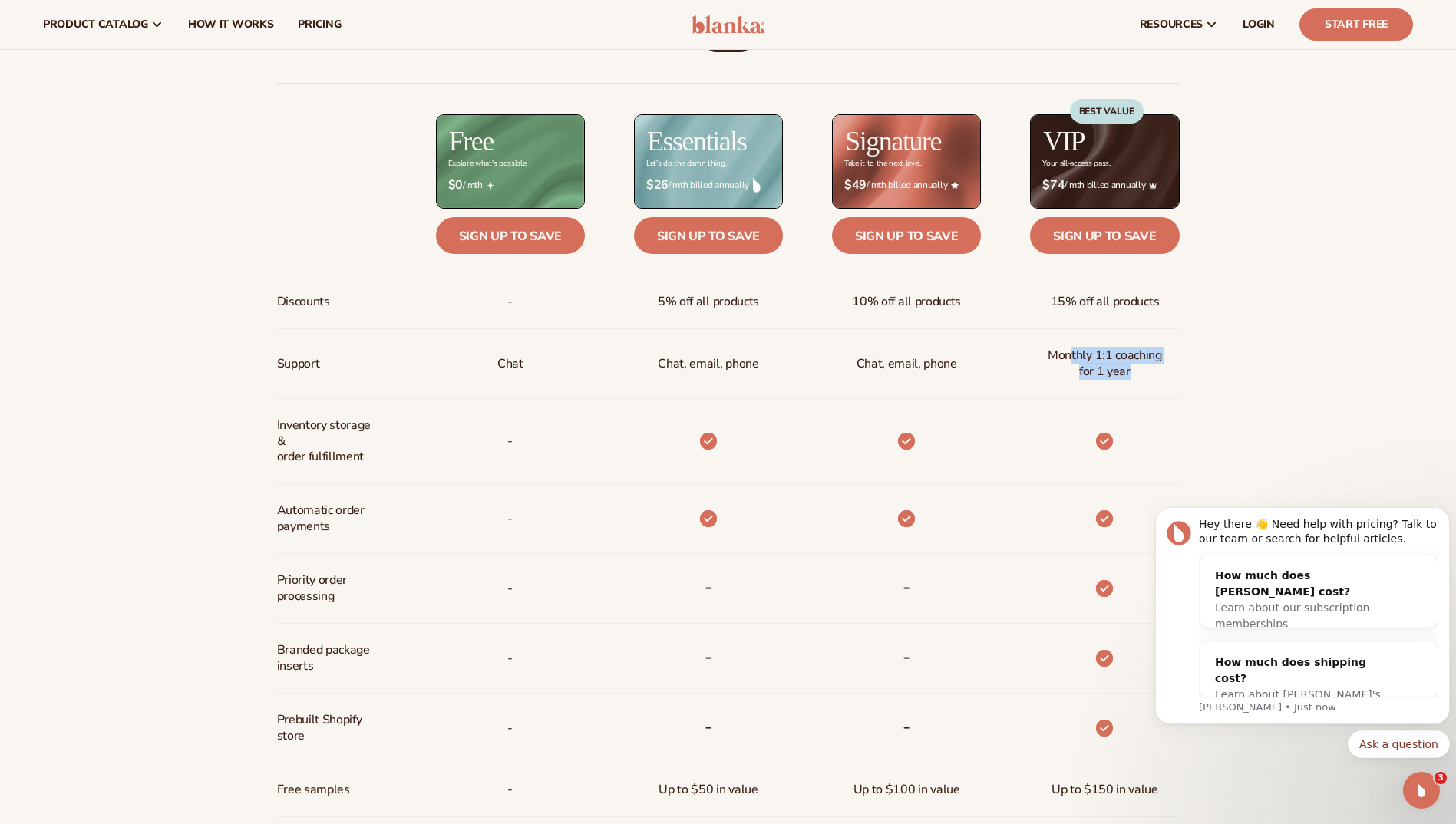
drag, startPoint x: 1080, startPoint y: 355, endPoint x: 1137, endPoint y: 372, distance: 59.5
click at [1137, 372] on span "Monthly 1:1 coaching for 1 year" at bounding box center [1104, 364] width 124 height 44
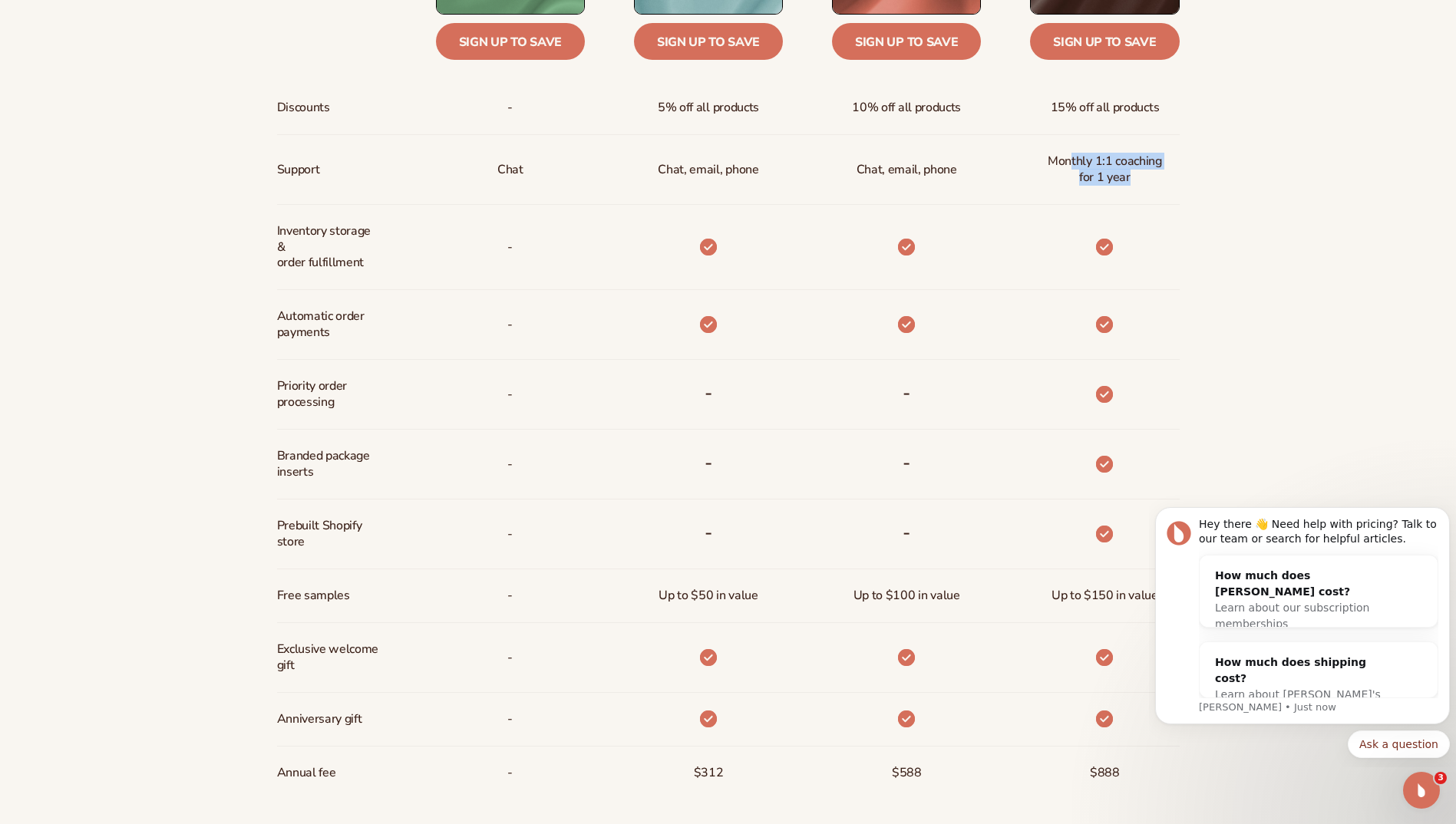
scroll to position [997, 0]
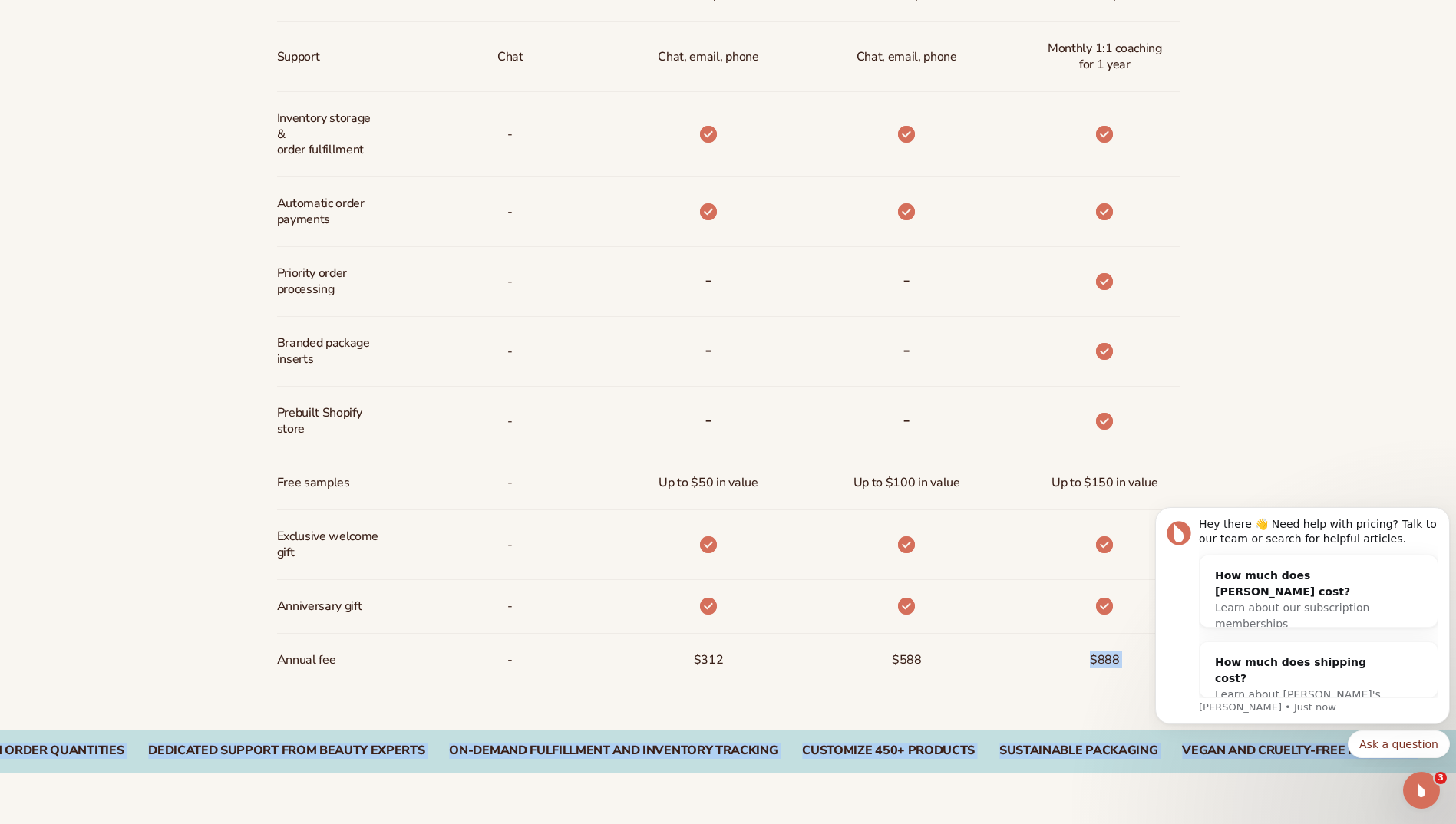
drag, startPoint x: 2232, startPoint y: 1150, endPoint x: 1154, endPoint y: 660, distance: 1184.1
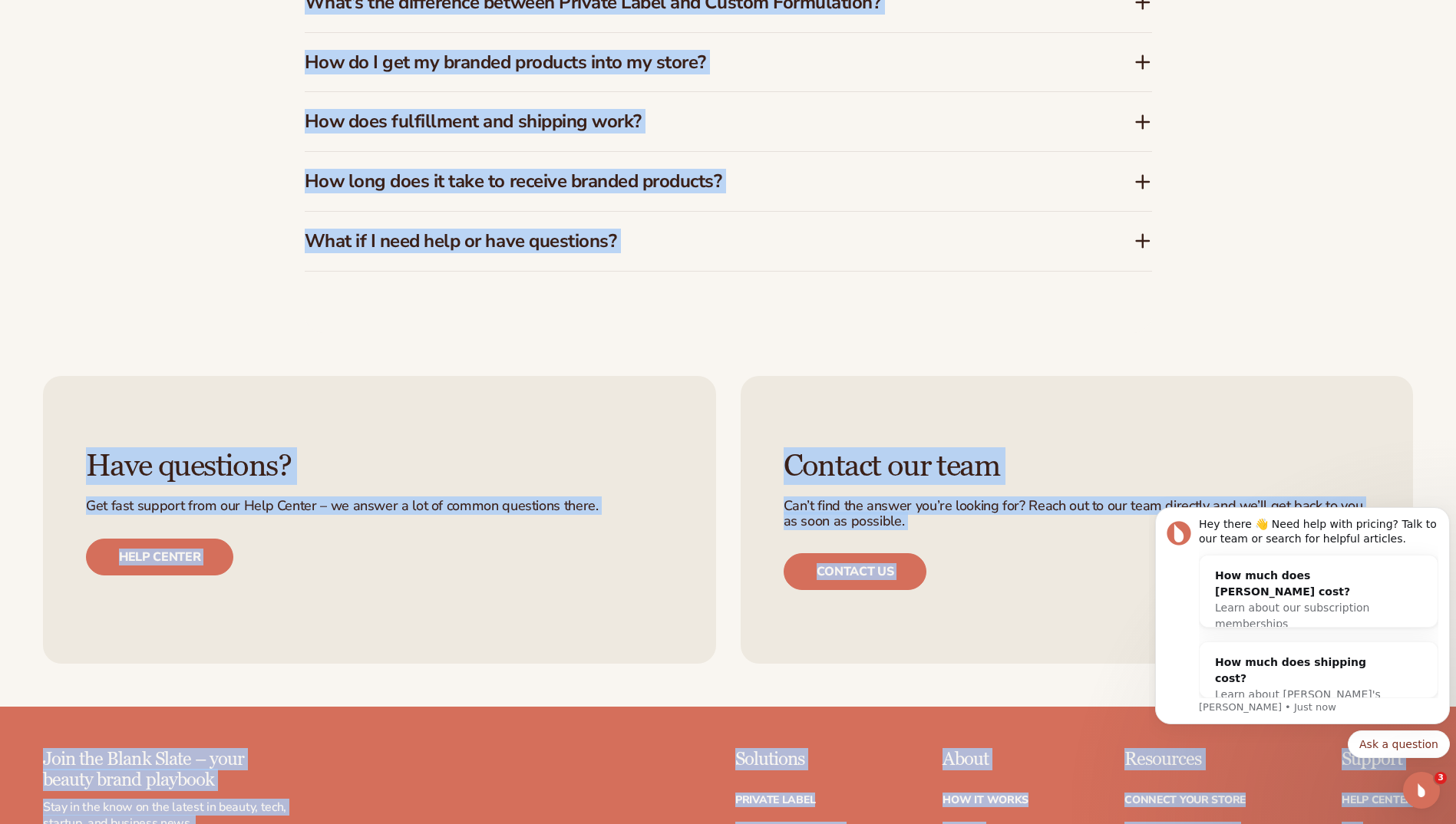
scroll to position [3316, 0]
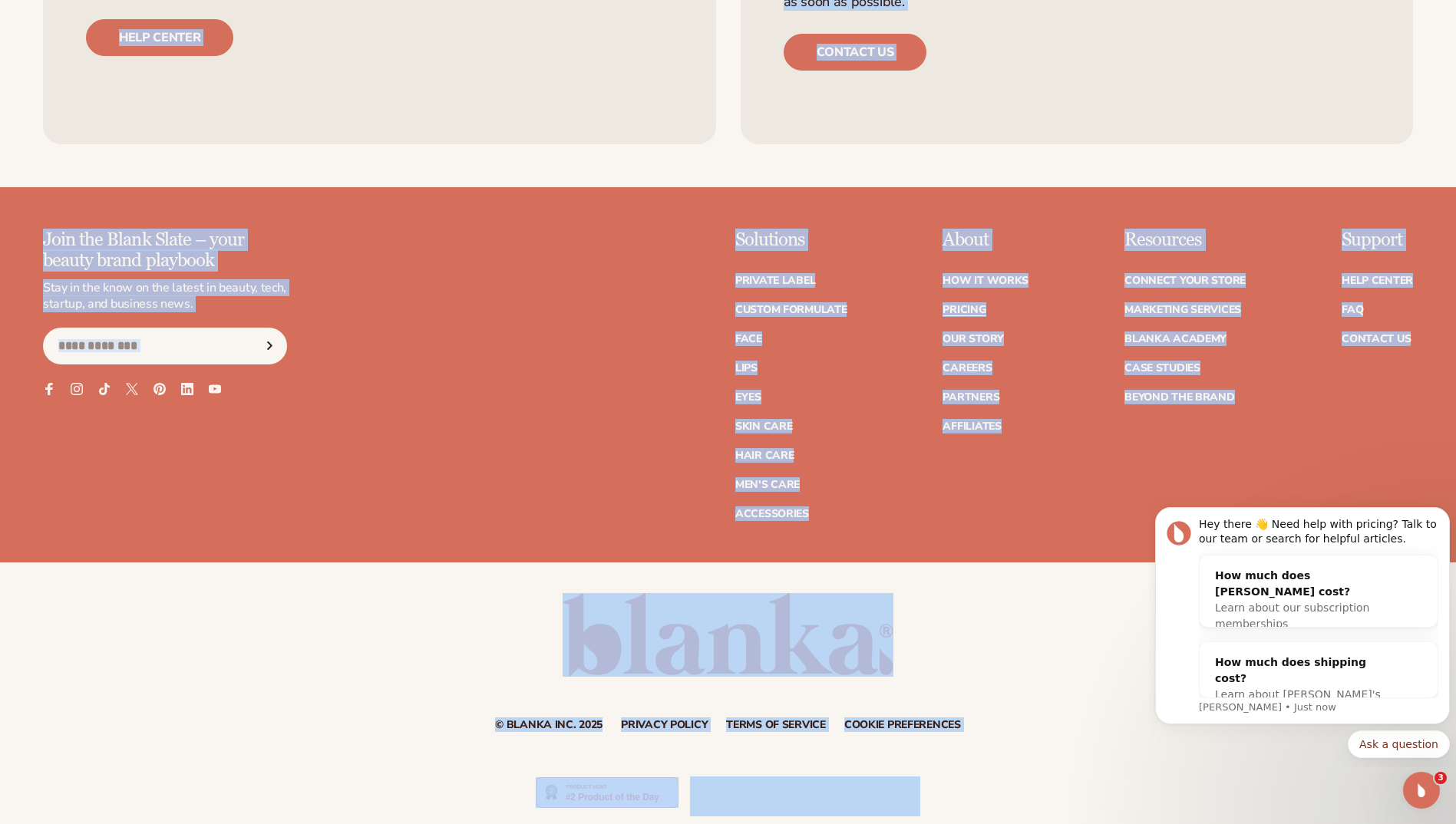
click at [409, 292] on div "Join the Blank Slate – your beauty brand playbook Stay in the know on the lates…" at bounding box center [727, 374] width 1370 height 289
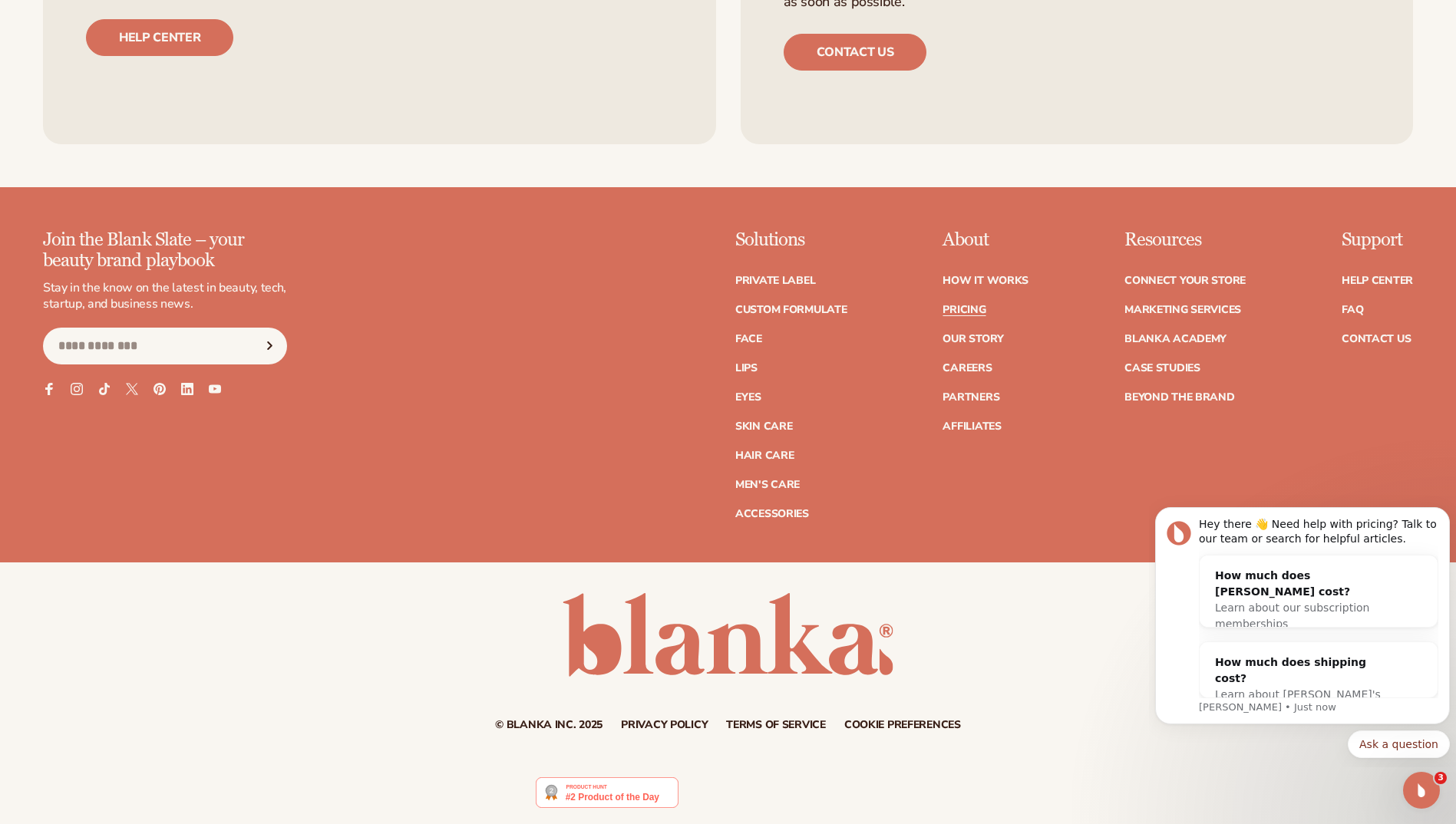
drag, startPoint x: 1348, startPoint y: 301, endPoint x: 1298, endPoint y: 281, distance: 53.9
click at [1298, 281] on div "Join the Blank Slate – your beauty brand playbook Stay in the know on the lates…" at bounding box center [727, 374] width 1370 height 289
drag, startPoint x: 1354, startPoint y: 317, endPoint x: 1354, endPoint y: 308, distance: 9.0
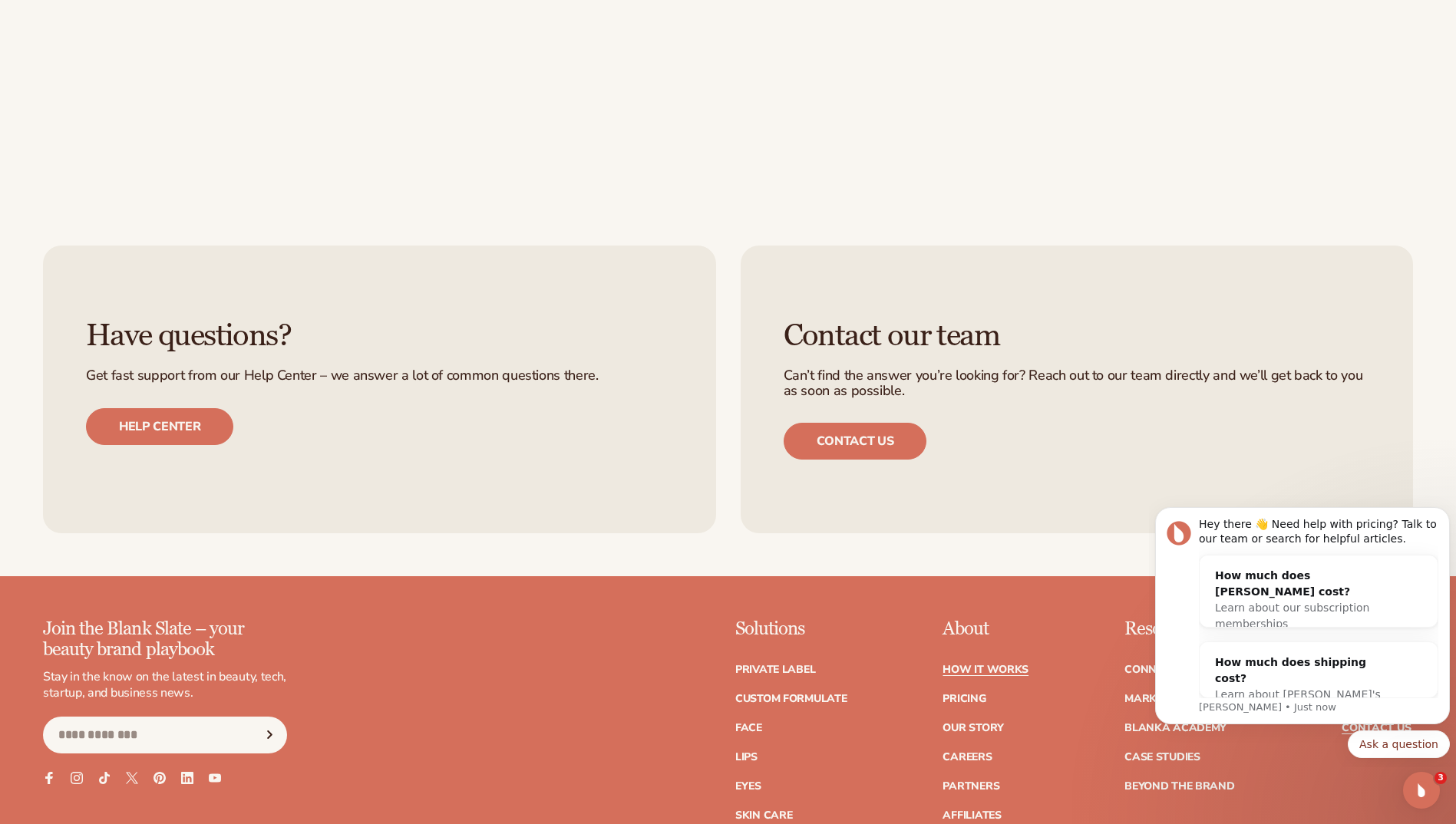
scroll to position [921, 0]
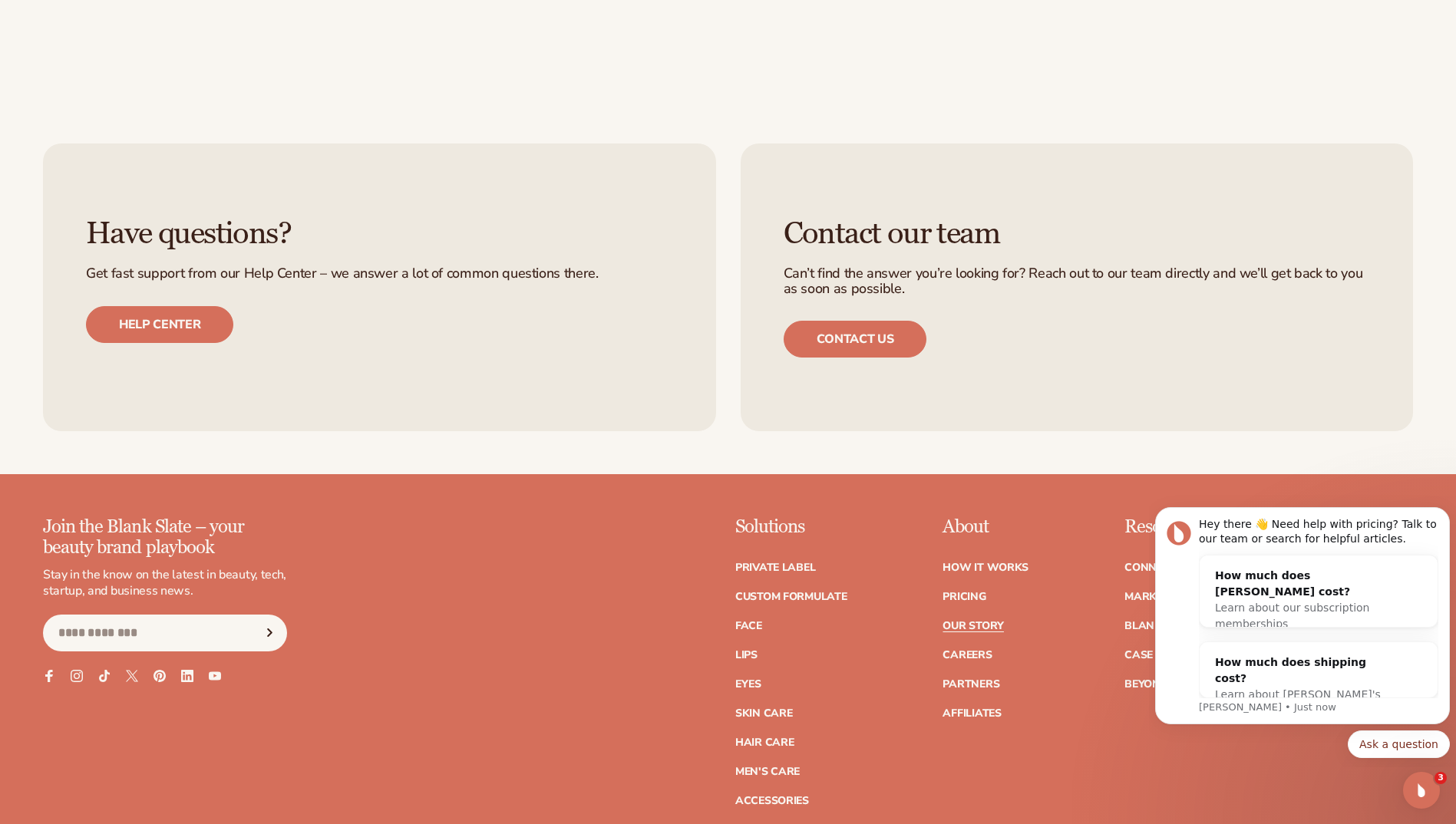
click at [963, 626] on link "Our Story" at bounding box center [972, 626] width 60 height 11
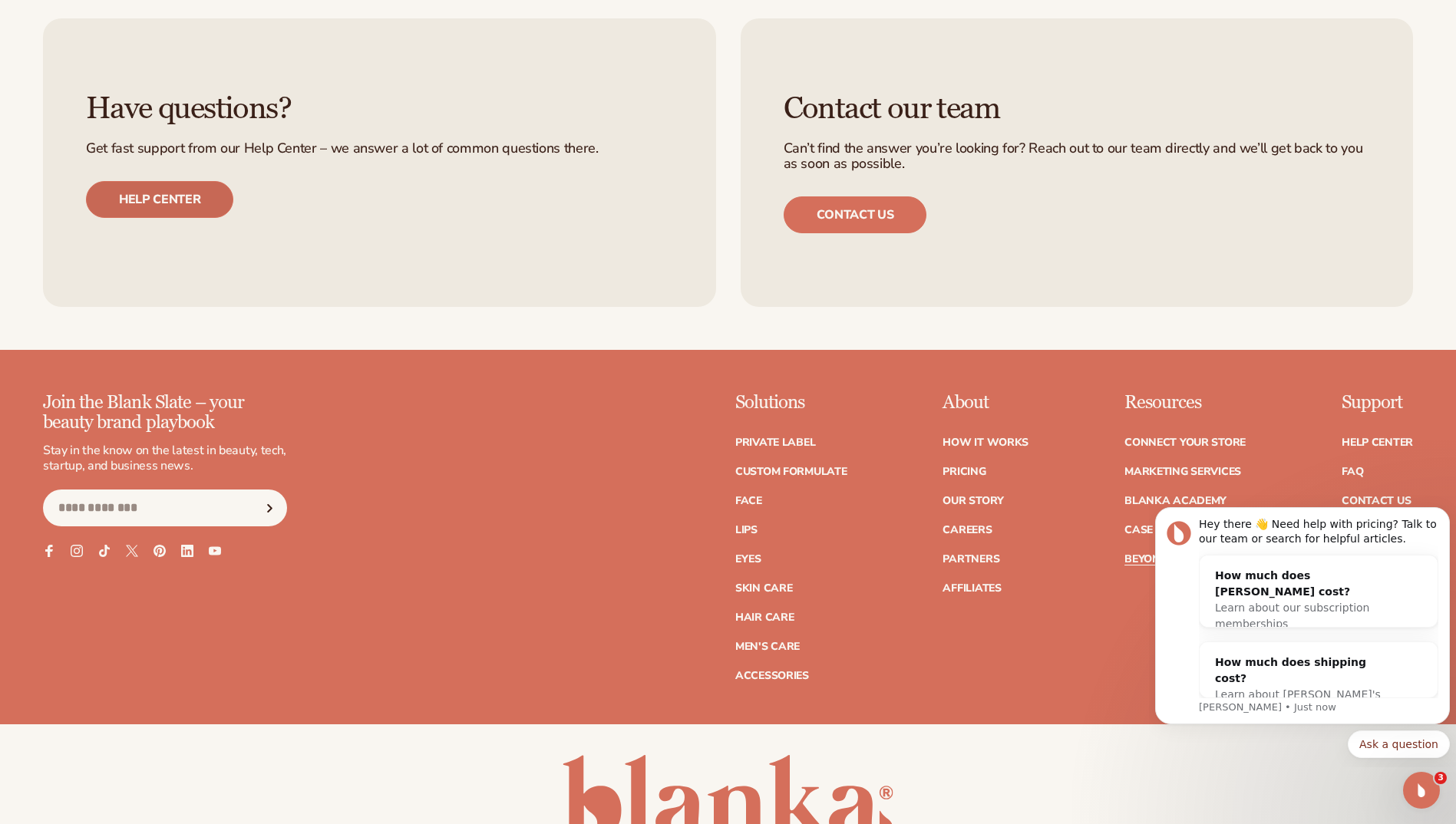
scroll to position [2692, 0]
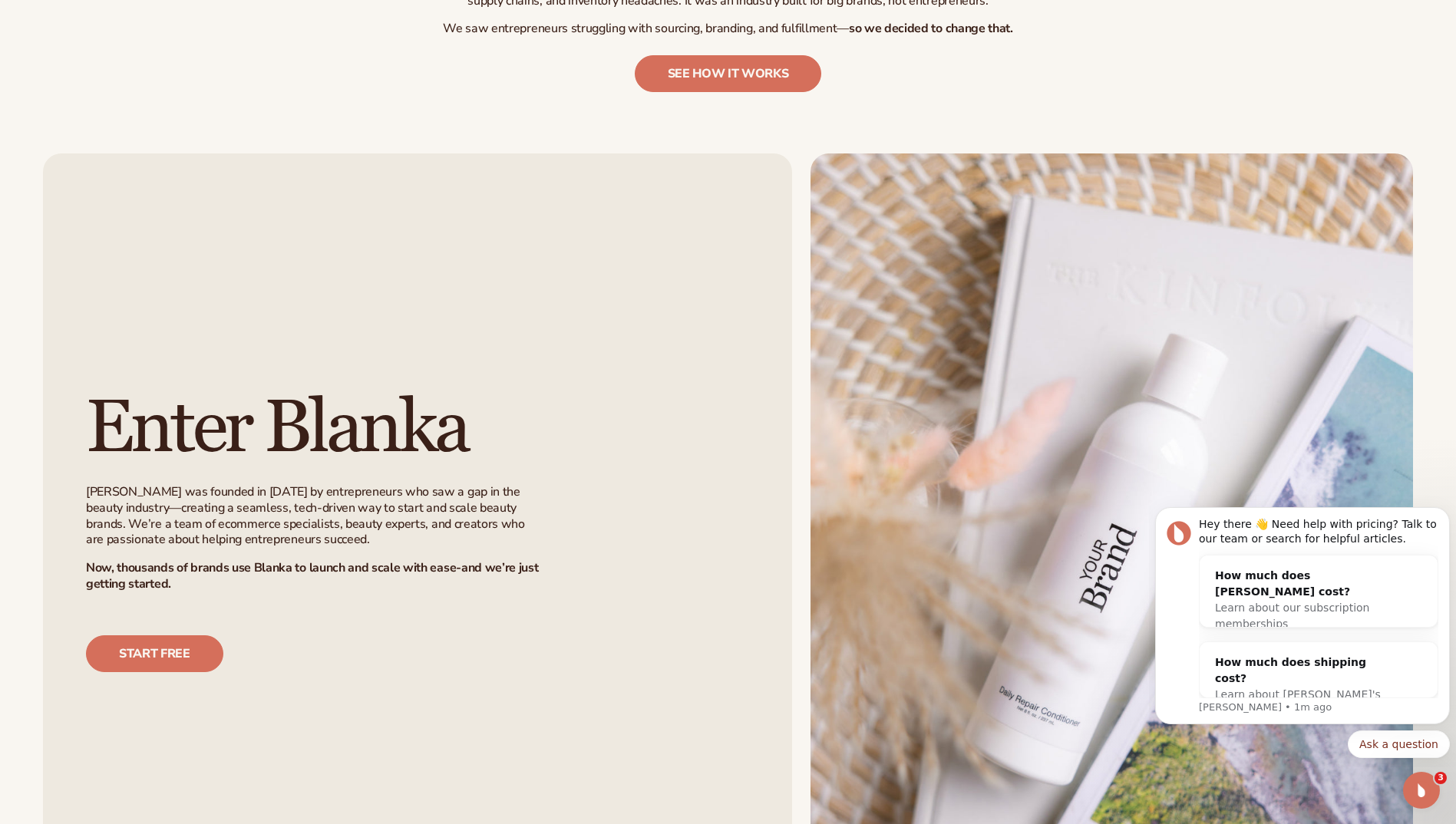
scroll to position [997, 0]
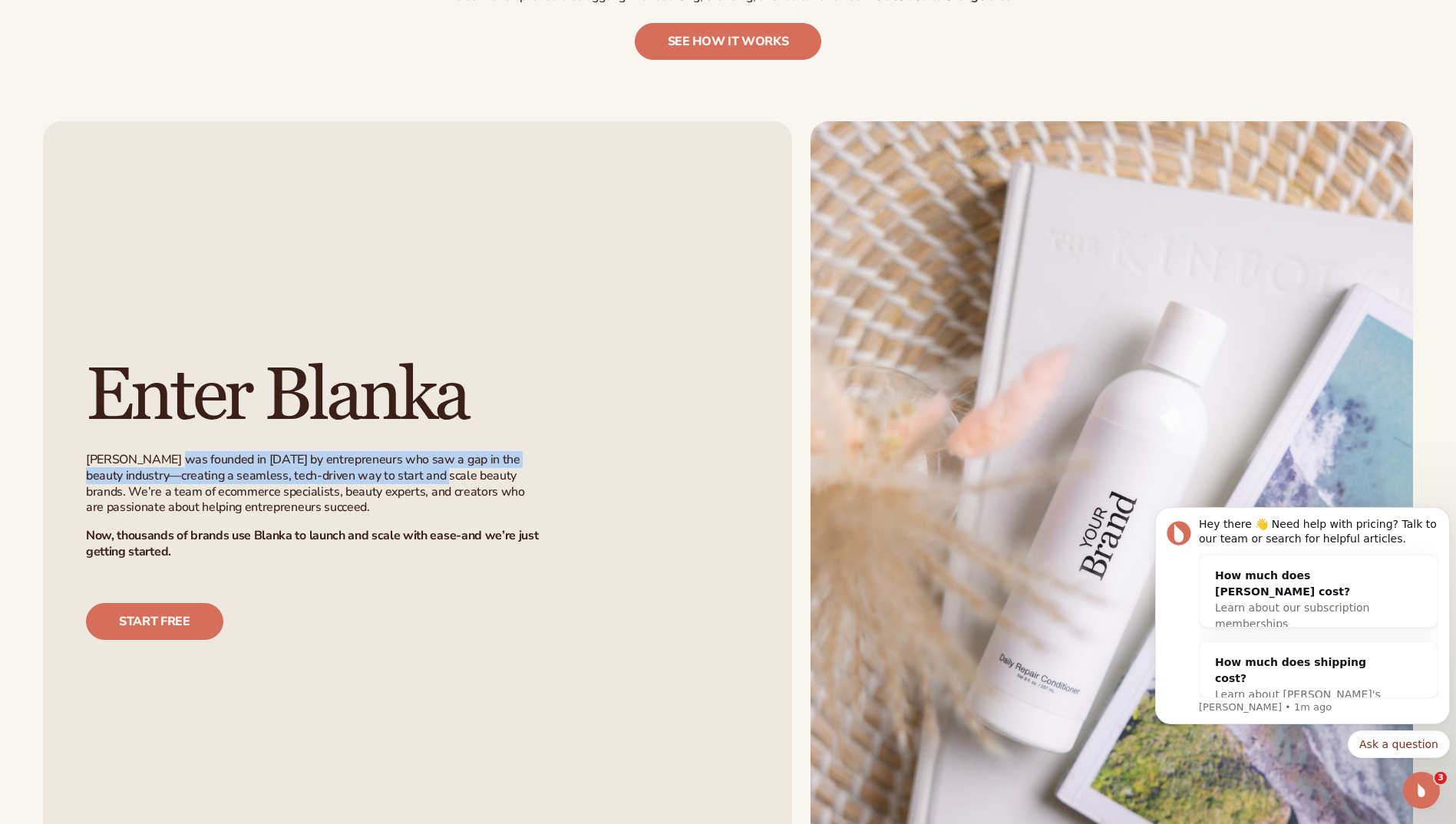
drag, startPoint x: 171, startPoint y: 458, endPoint x: 412, endPoint y: 480, distance: 242.0
click at [412, 480] on p "Blanka was founded in 2021 by entrepreneurs who saw a gap in the beauty industr…" at bounding box center [315, 484] width 458 height 64
drag, startPoint x: 412, startPoint y: 480, endPoint x: 412, endPoint y: 531, distance: 51.0
click at [412, 531] on strong "Now, thousands of brands use Blanka to launch and scale with ease-and we’re jus…" at bounding box center [312, 543] width 452 height 33
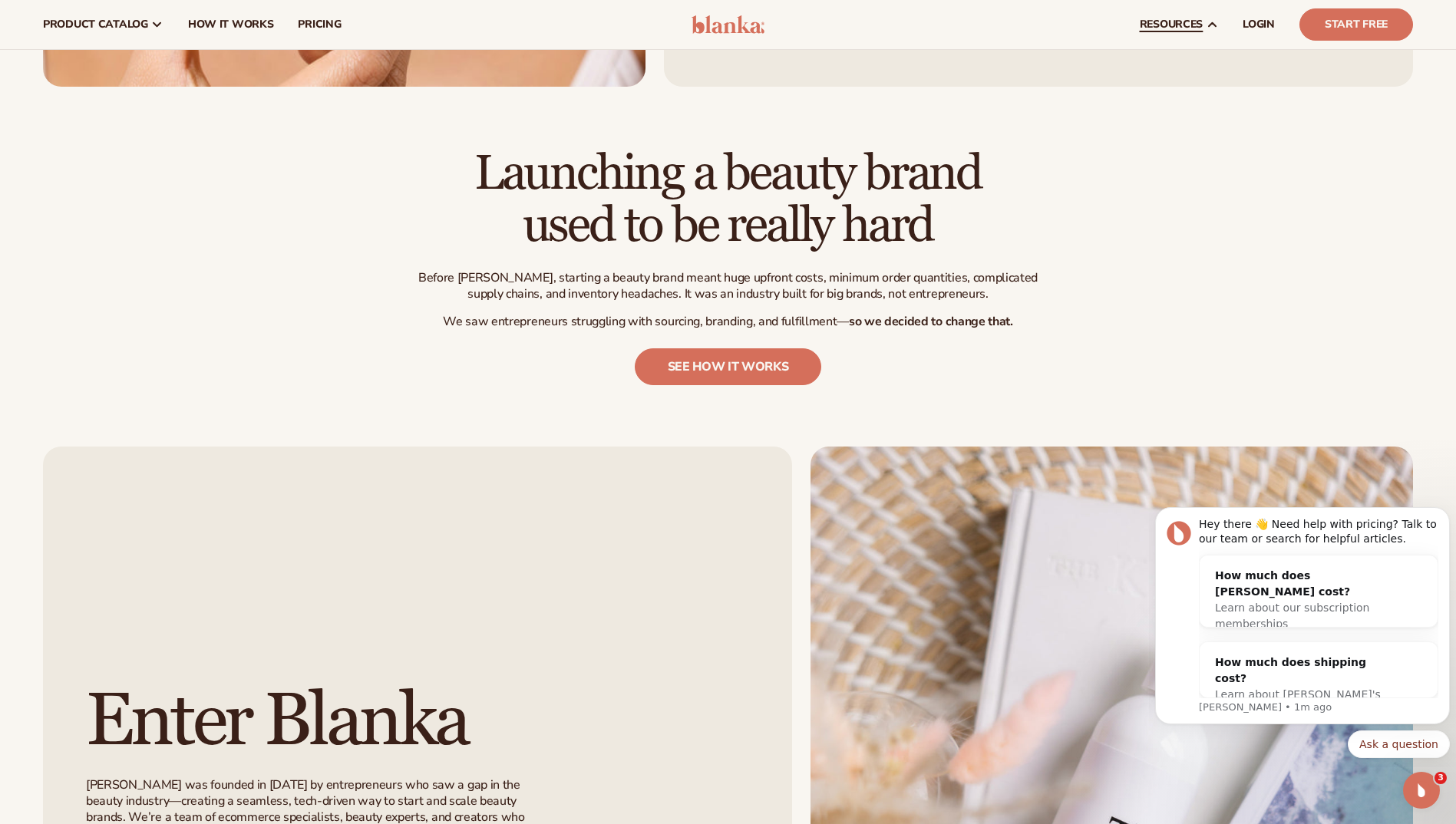
scroll to position [537, 0]
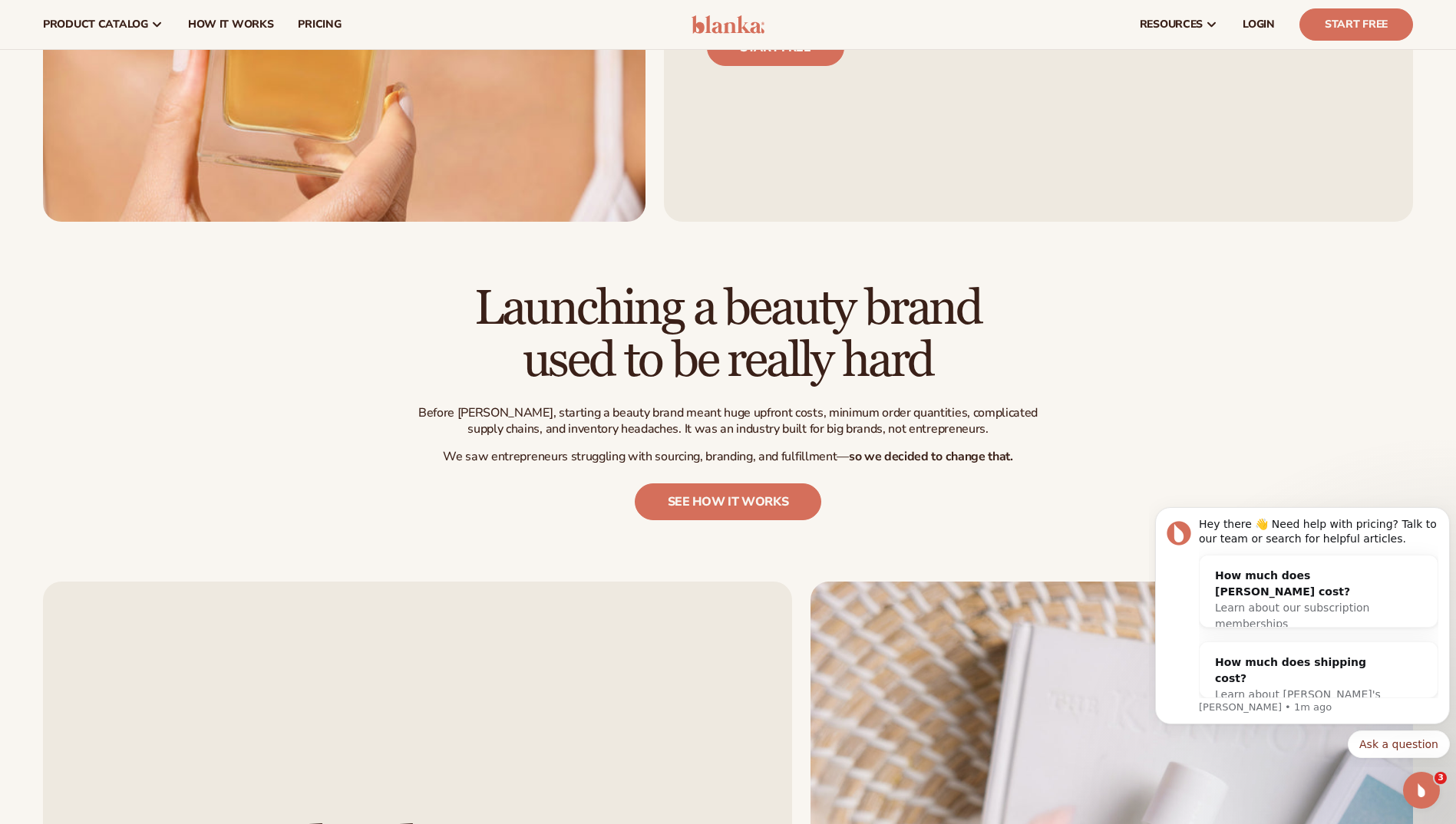
click at [742, 19] on img at bounding box center [728, 24] width 73 height 19
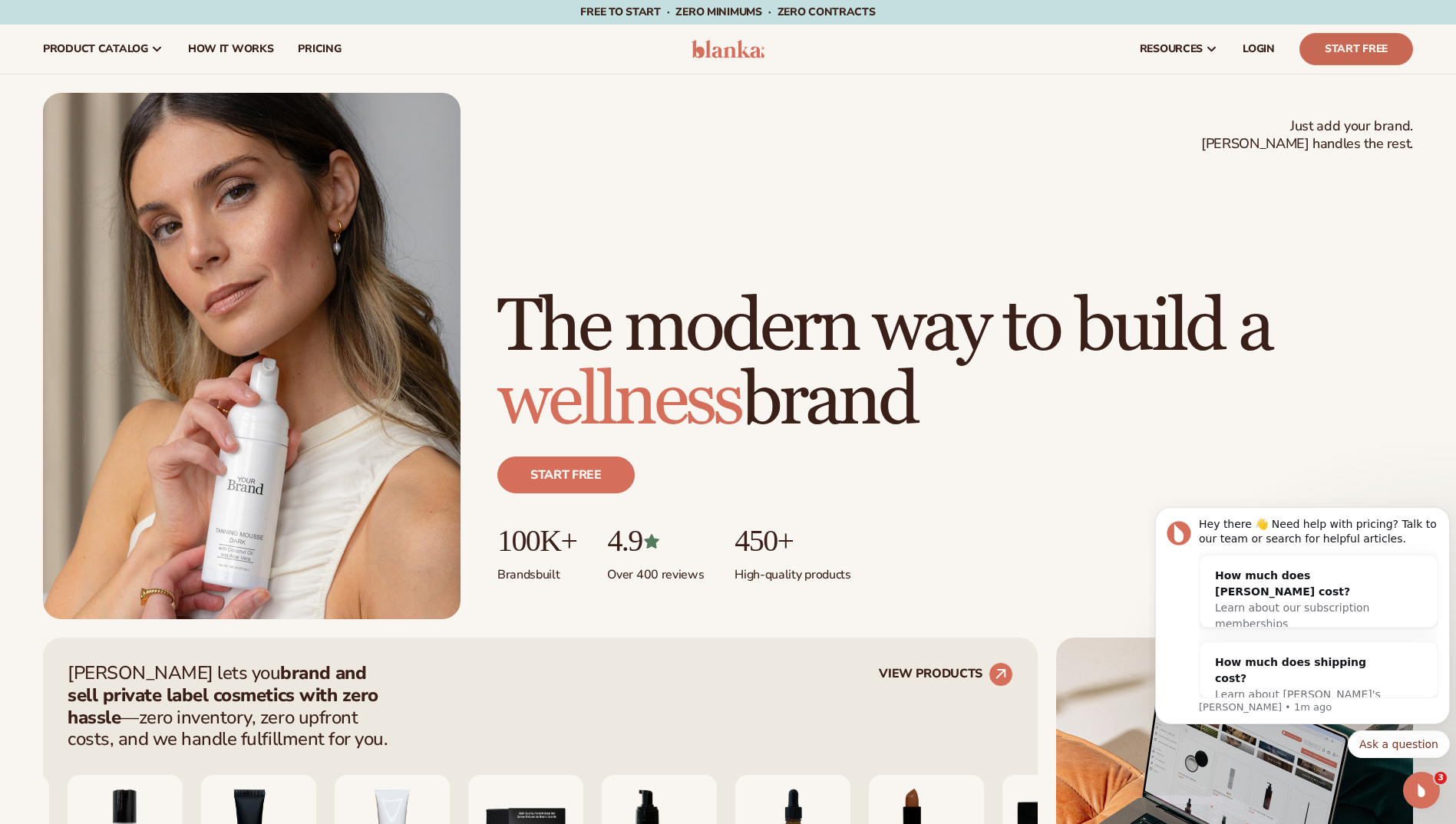
click at [1358, 45] on link "Start Free" at bounding box center [1356, 49] width 114 height 32
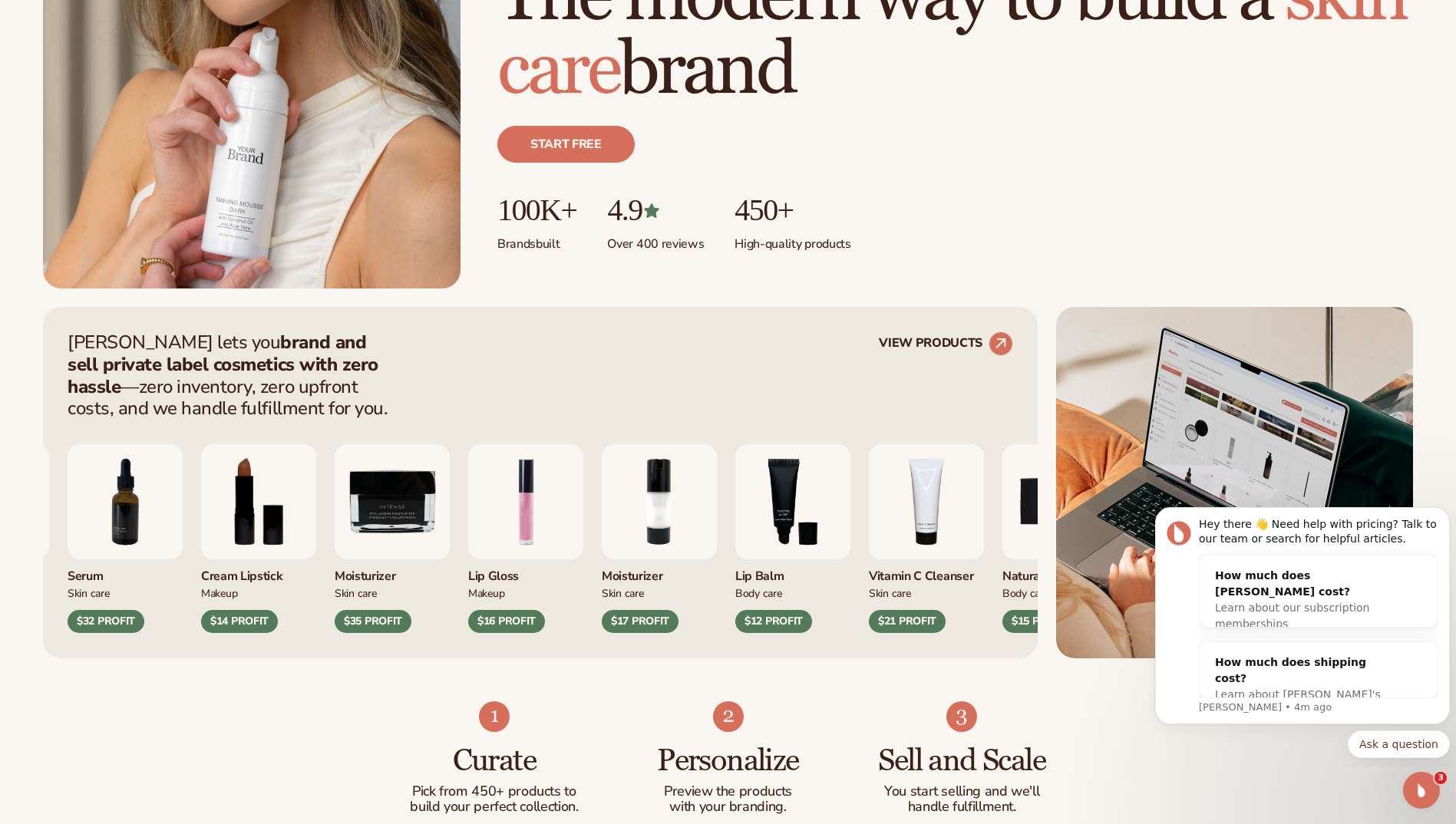
scroll to position [460, 0]
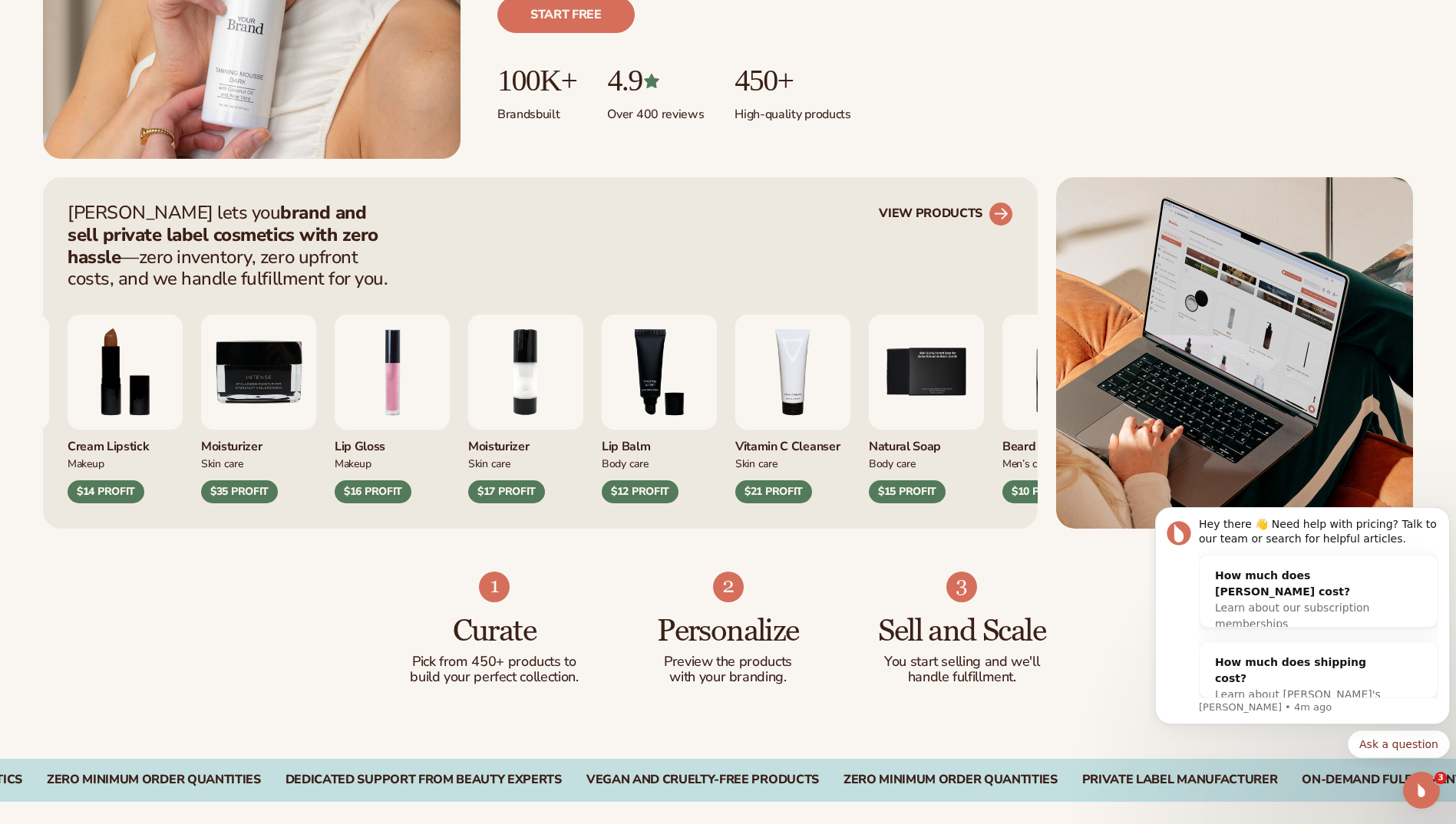
click at [1007, 220] on circle at bounding box center [1001, 214] width 34 height 34
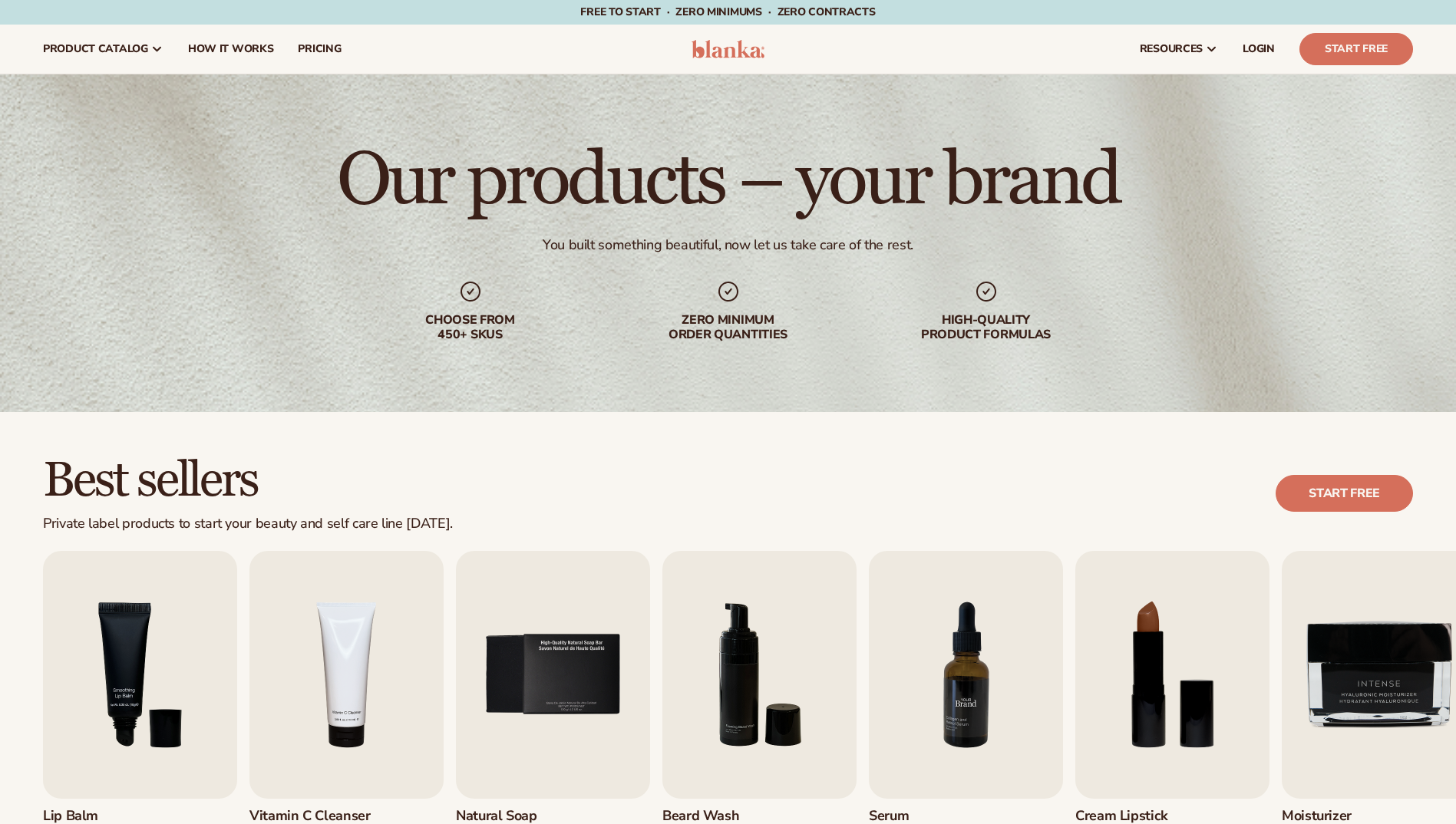
click at [969, 744] on img "7 / 9" at bounding box center [965, 675] width 194 height 248
click at [969, 683] on img "7 / 9" at bounding box center [965, 675] width 194 height 248
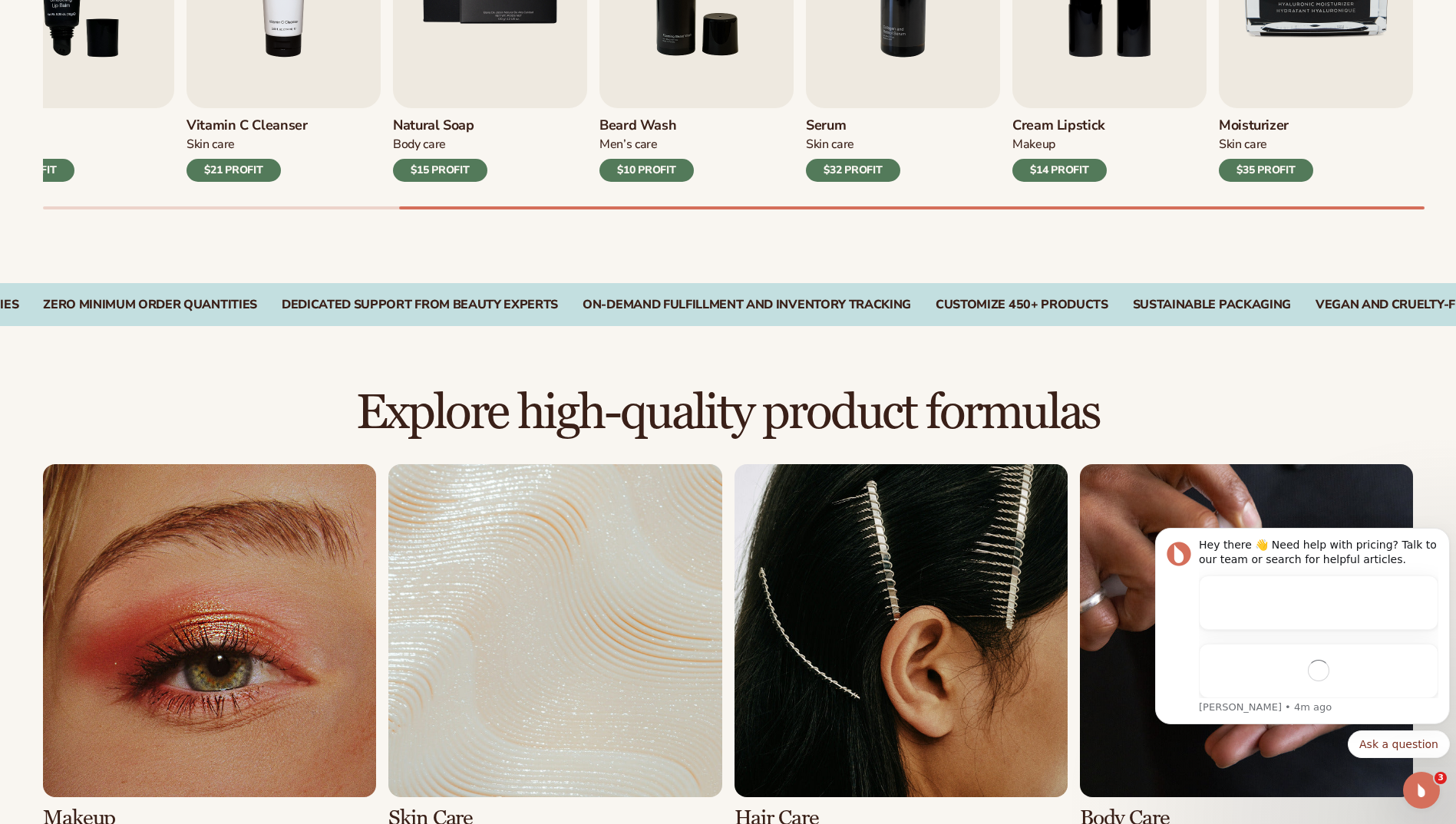
scroll to position [1228, 0]
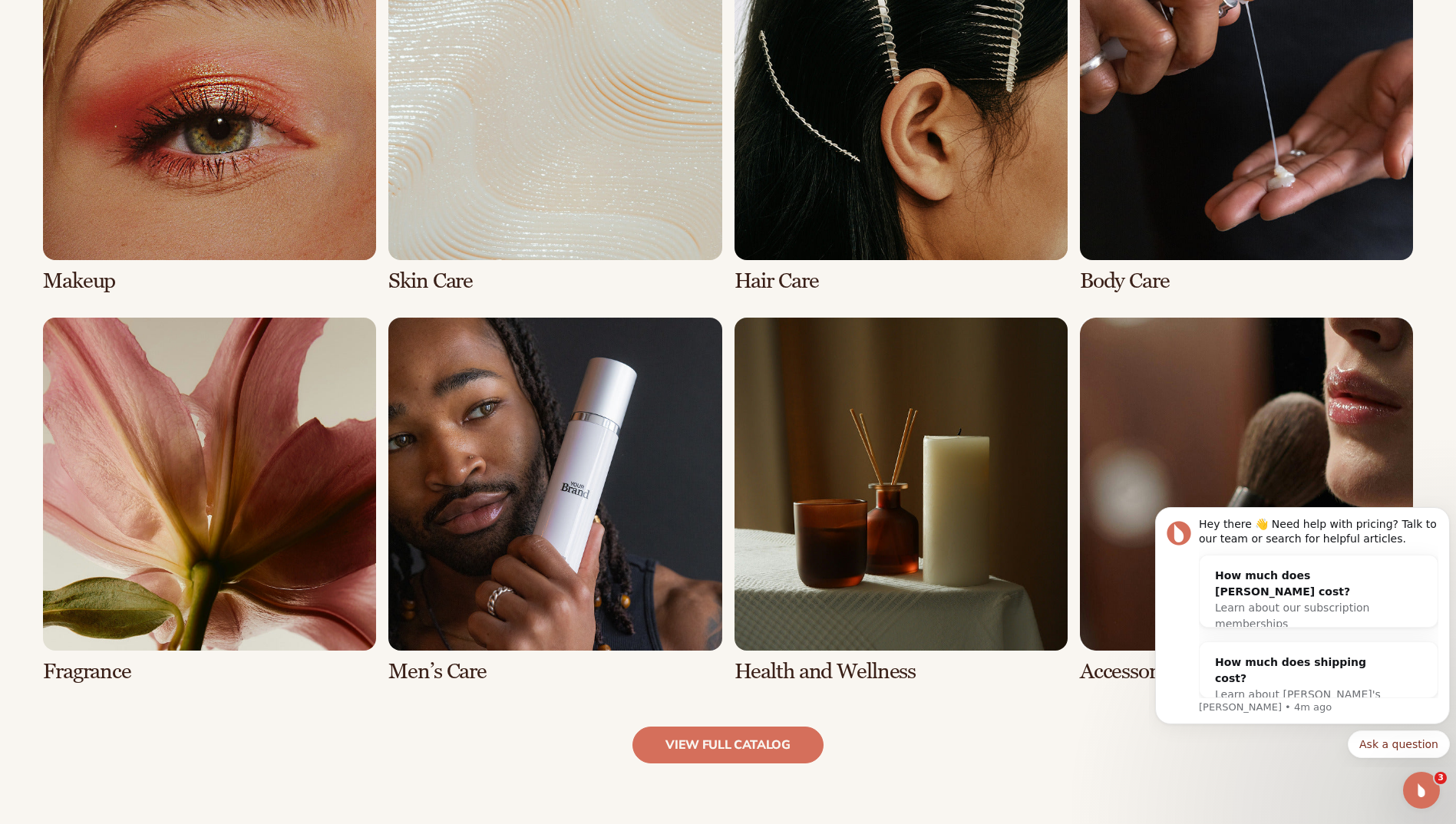
click at [524, 176] on link "2 / 8" at bounding box center [555, 110] width 333 height 366
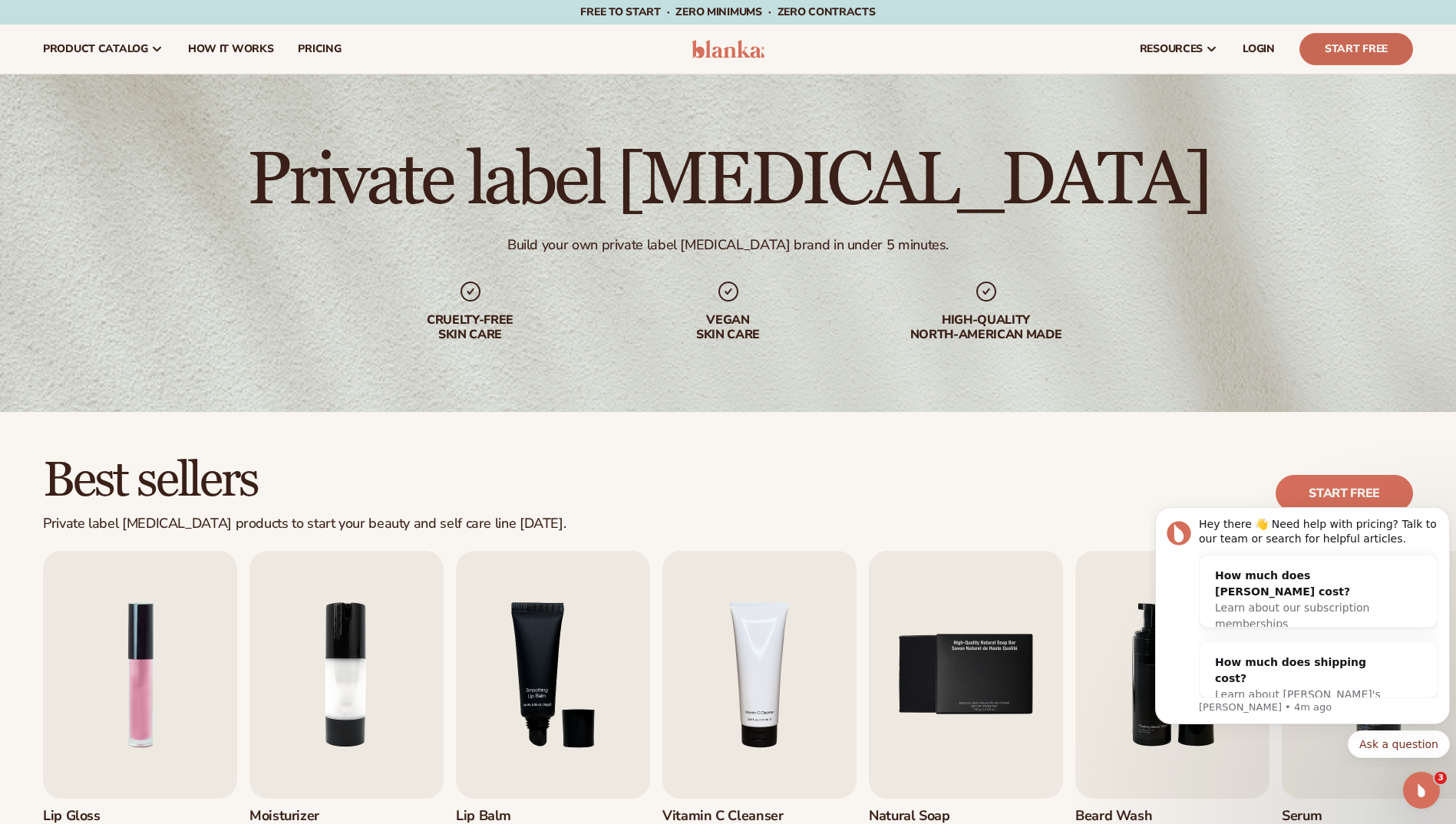
click at [1327, 44] on link "Start Free" at bounding box center [1356, 49] width 114 height 32
